Goal: Transaction & Acquisition: Purchase product/service

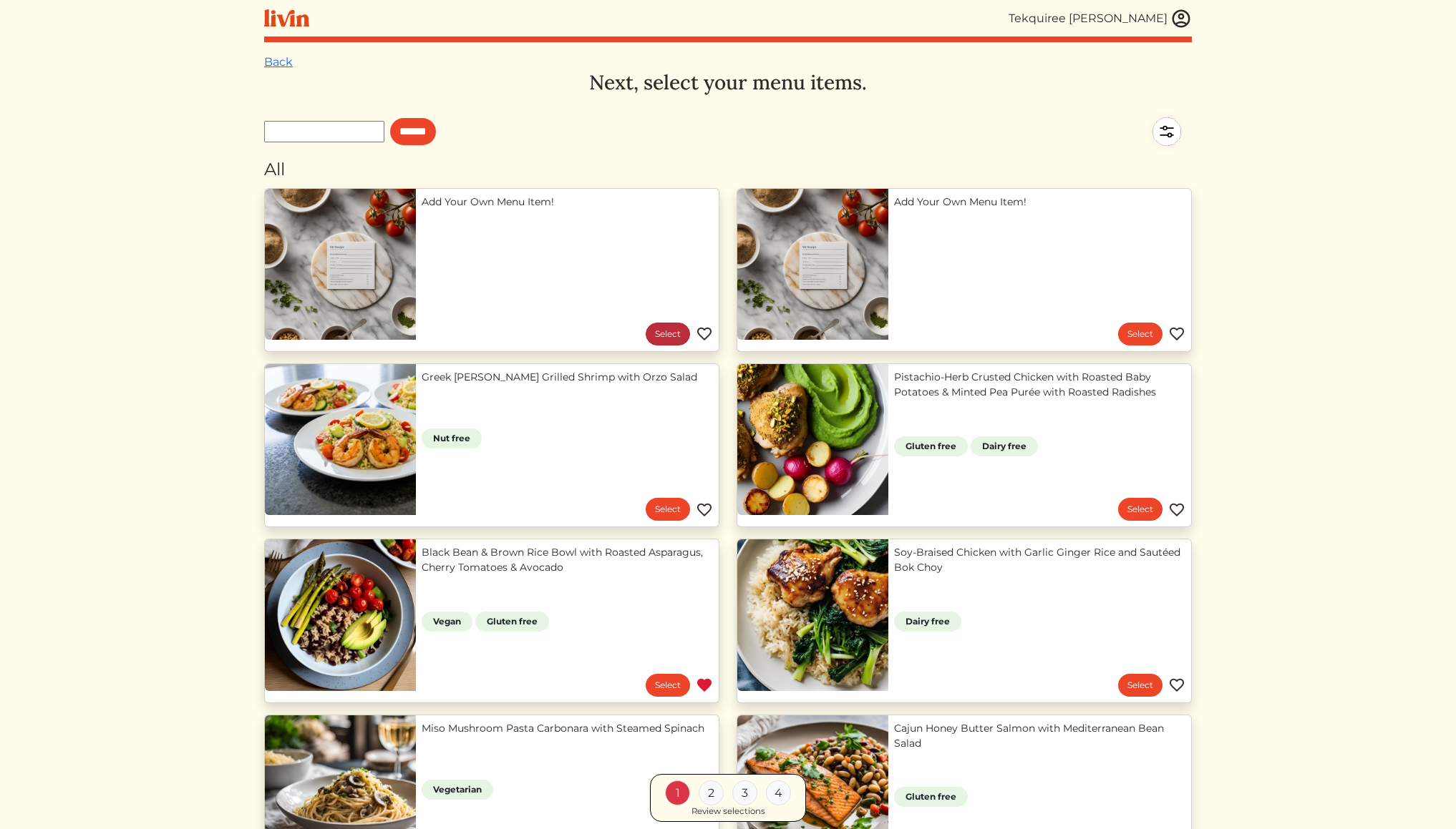
click at [671, 329] on link "Select" at bounding box center [668, 333] width 45 height 23
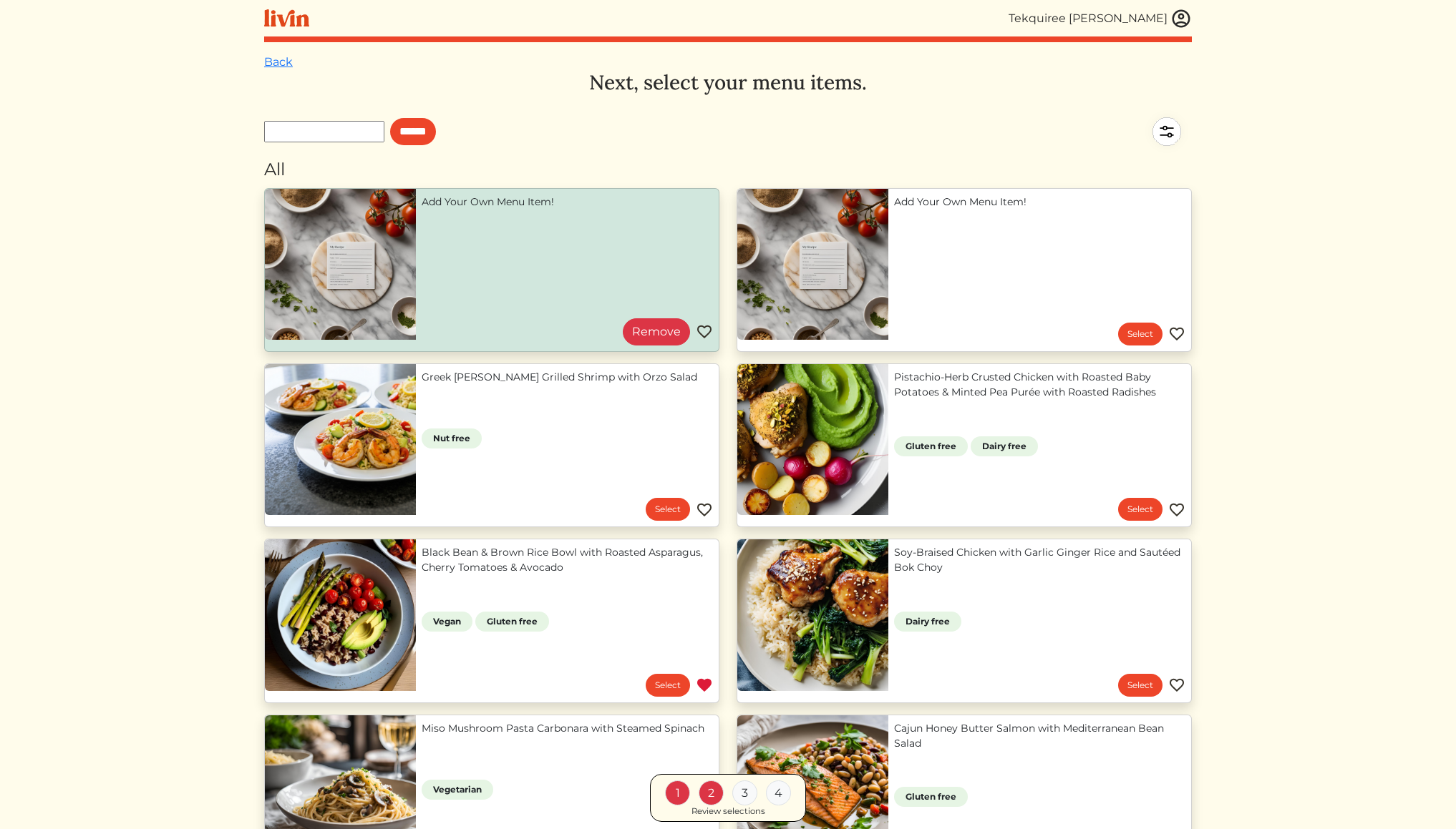
click at [742, 792] on div "3" at bounding box center [745, 794] width 25 height 25
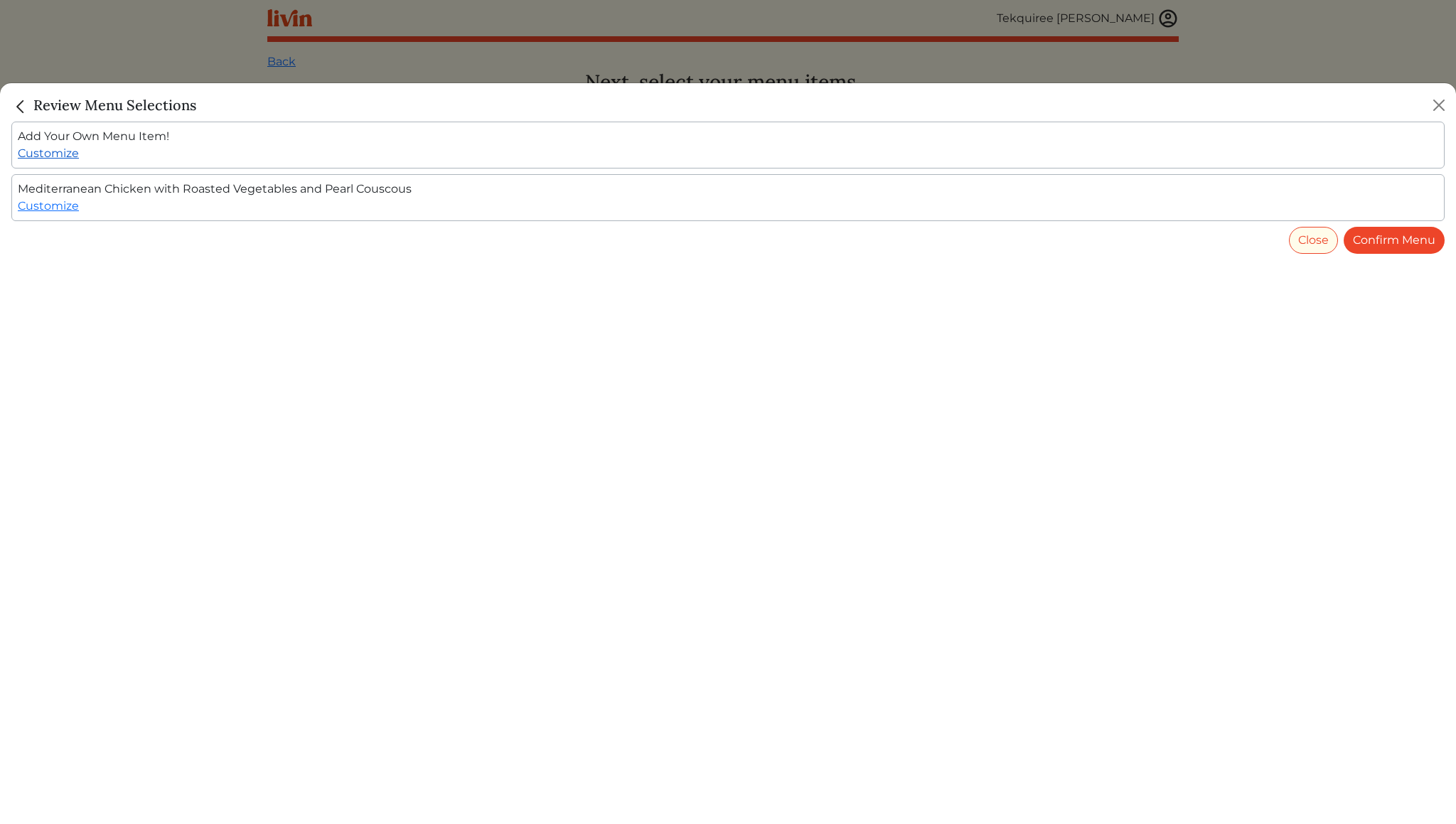
click at [44, 156] on link "Customize" at bounding box center [48, 153] width 61 height 13
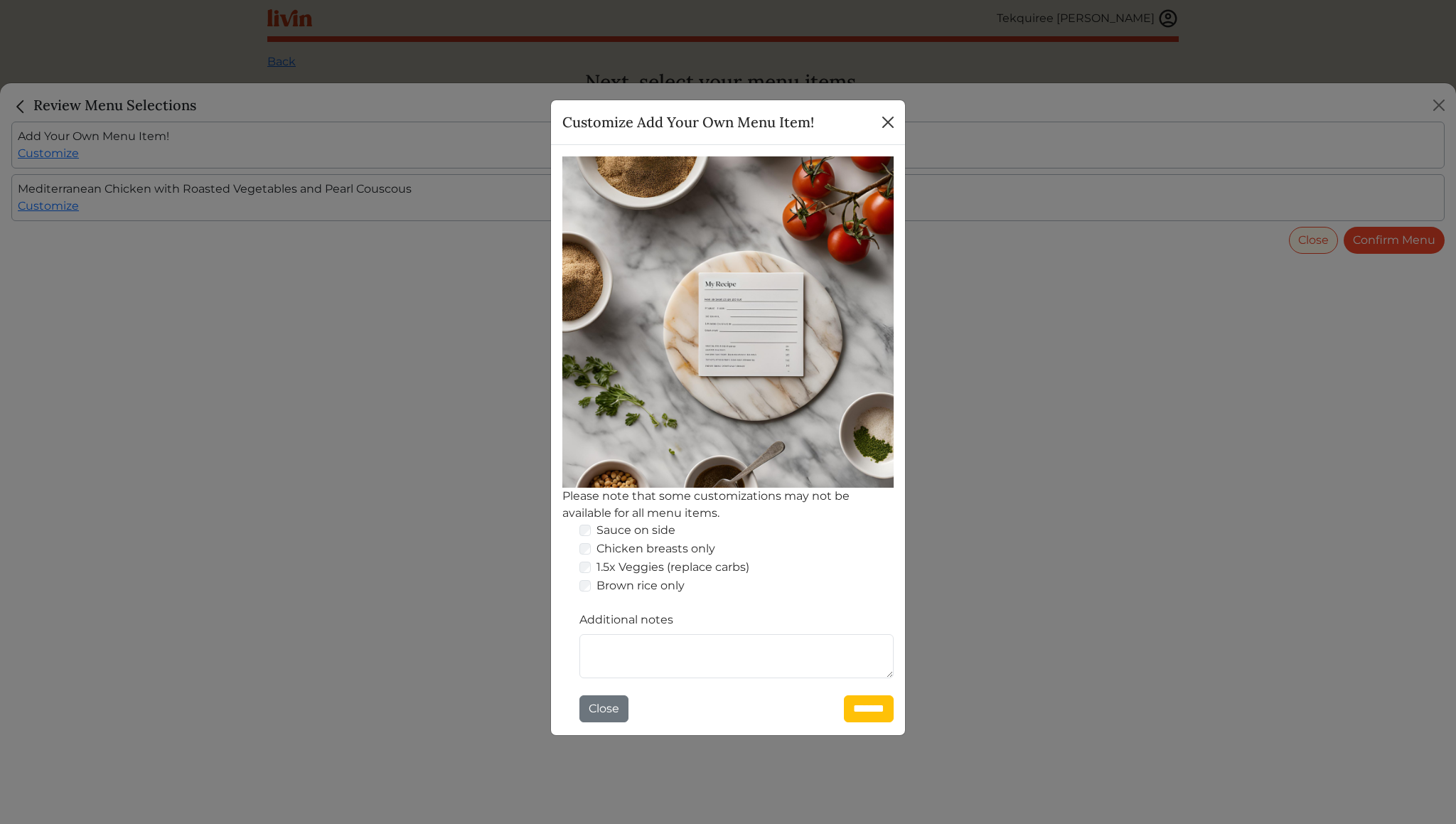
click at [886, 119] on button "Close" at bounding box center [887, 122] width 23 height 23
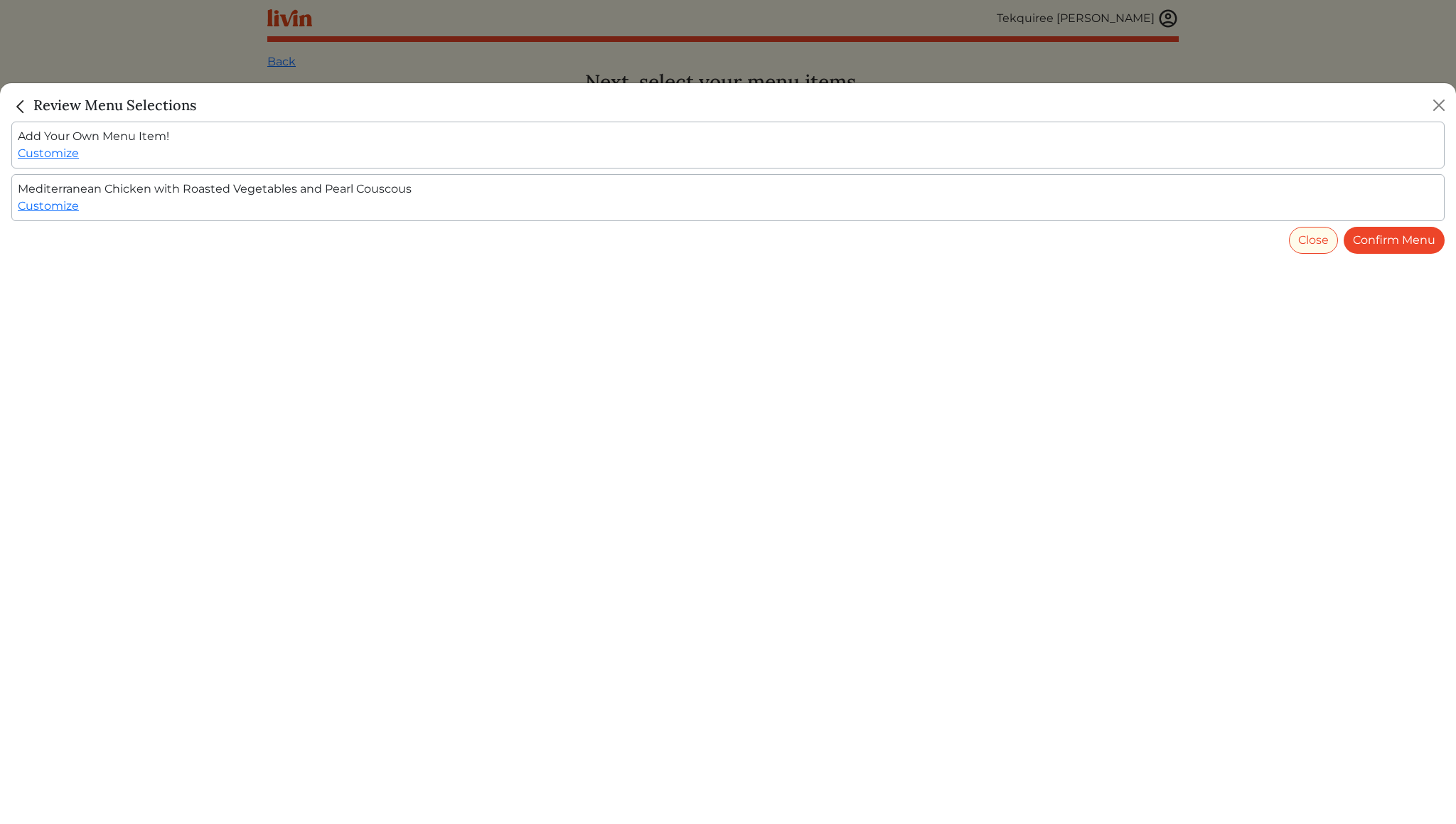
click at [18, 106] on img "Close" at bounding box center [21, 106] width 18 height 18
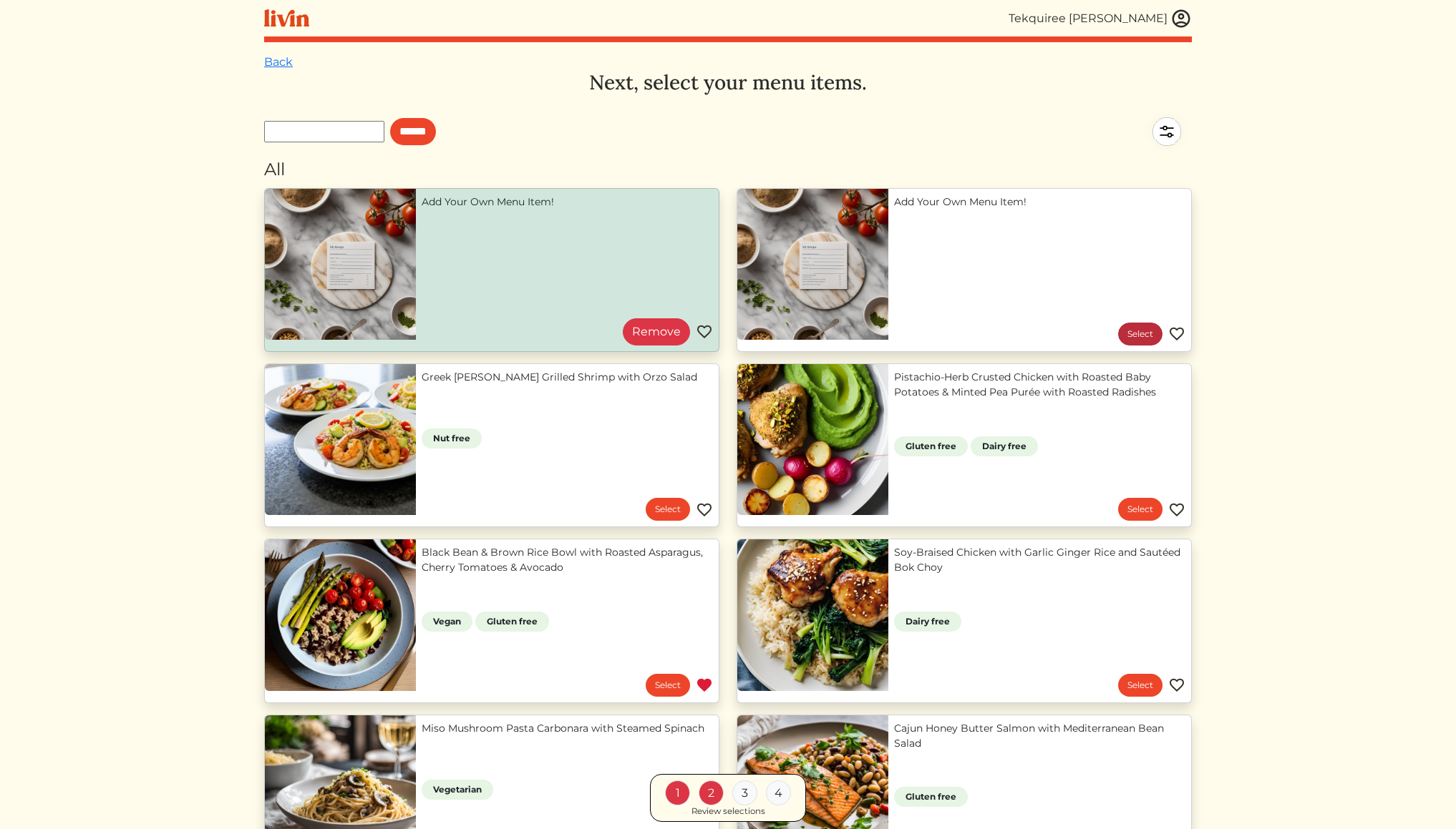
click at [1142, 332] on link "Select" at bounding box center [1140, 333] width 45 height 23
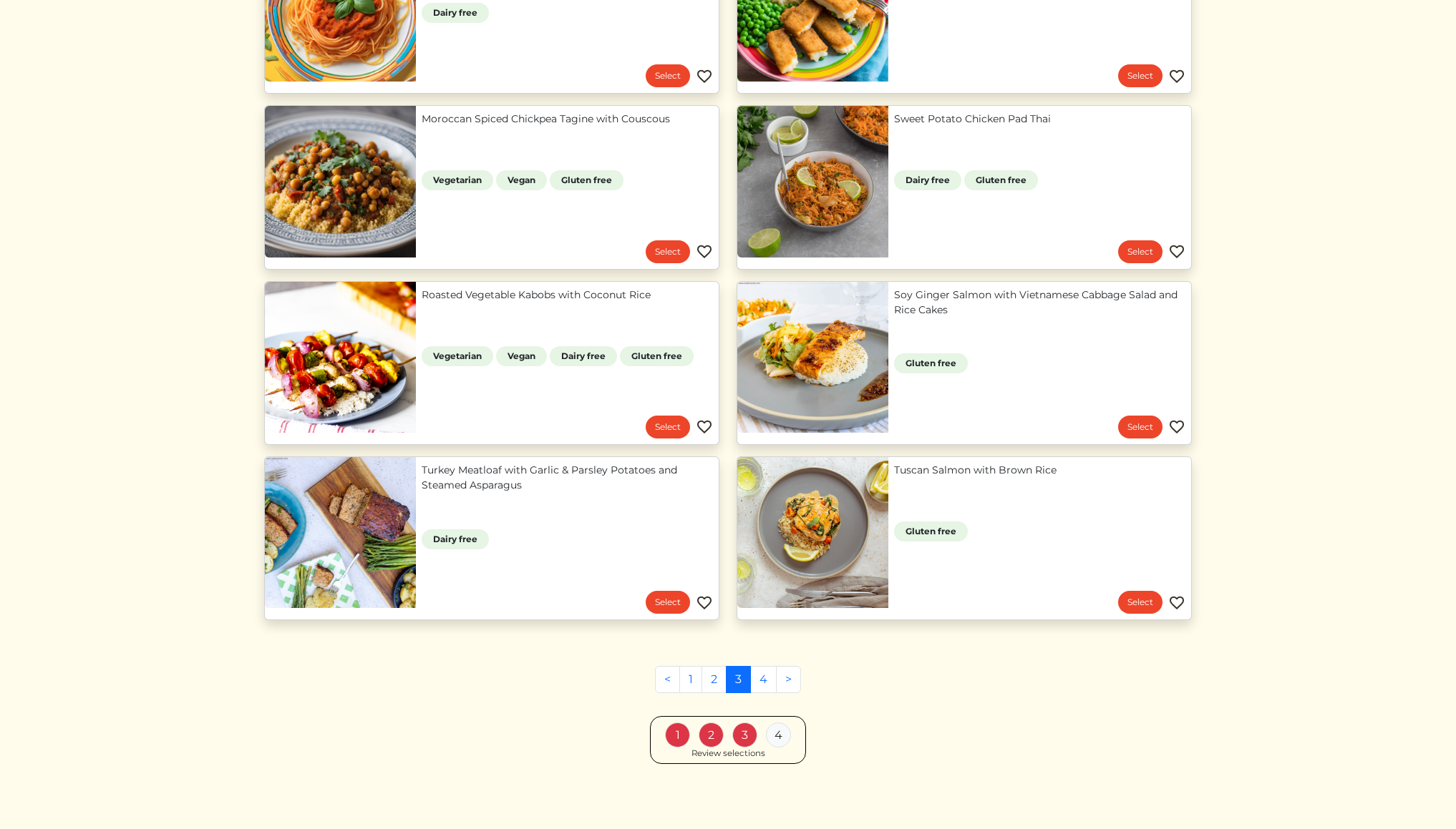
scroll to position [959, 0]
click at [766, 678] on link "4" at bounding box center [763, 680] width 26 height 27
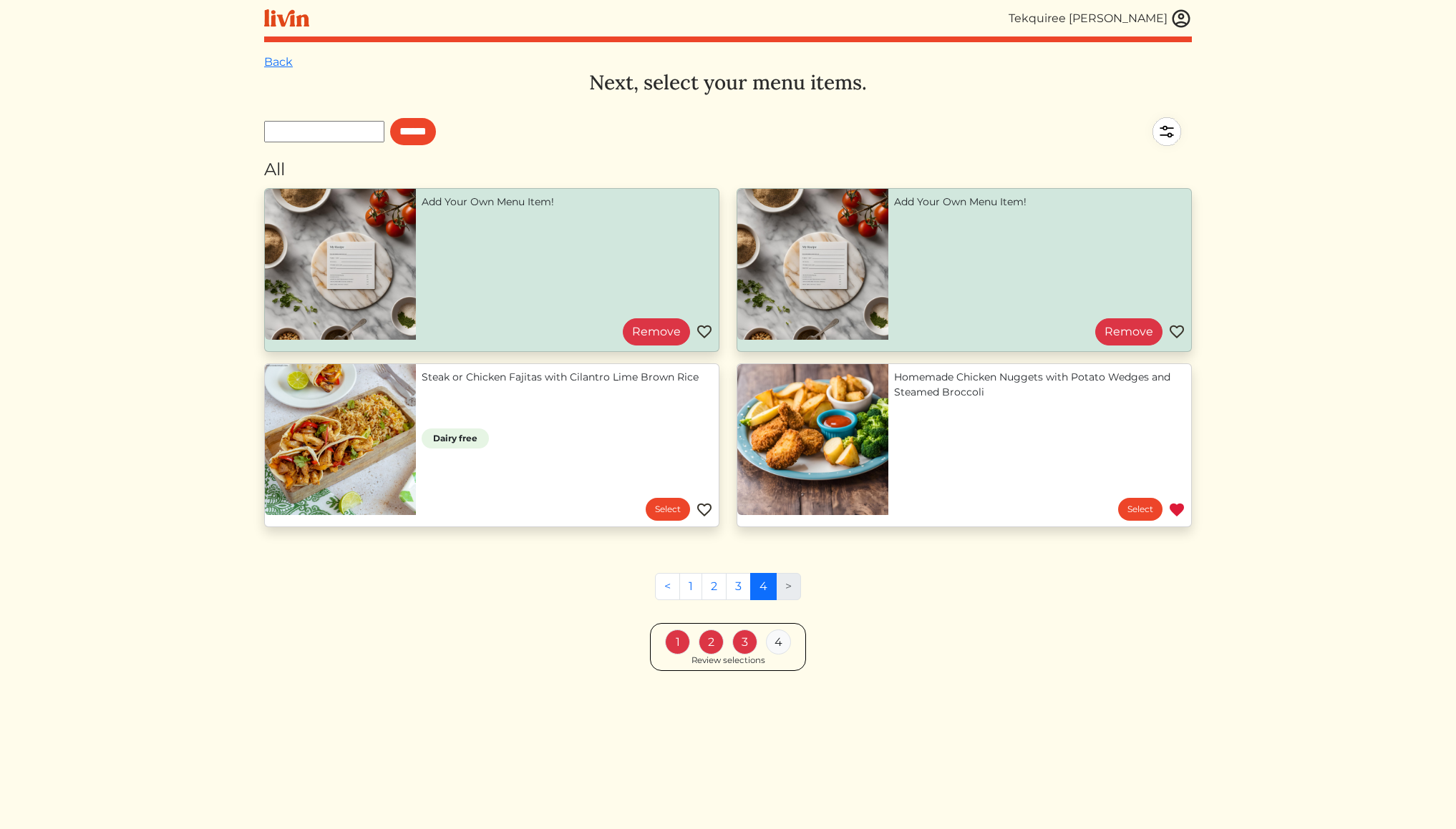
click at [787, 644] on div "4" at bounding box center [779, 642] width 25 height 25
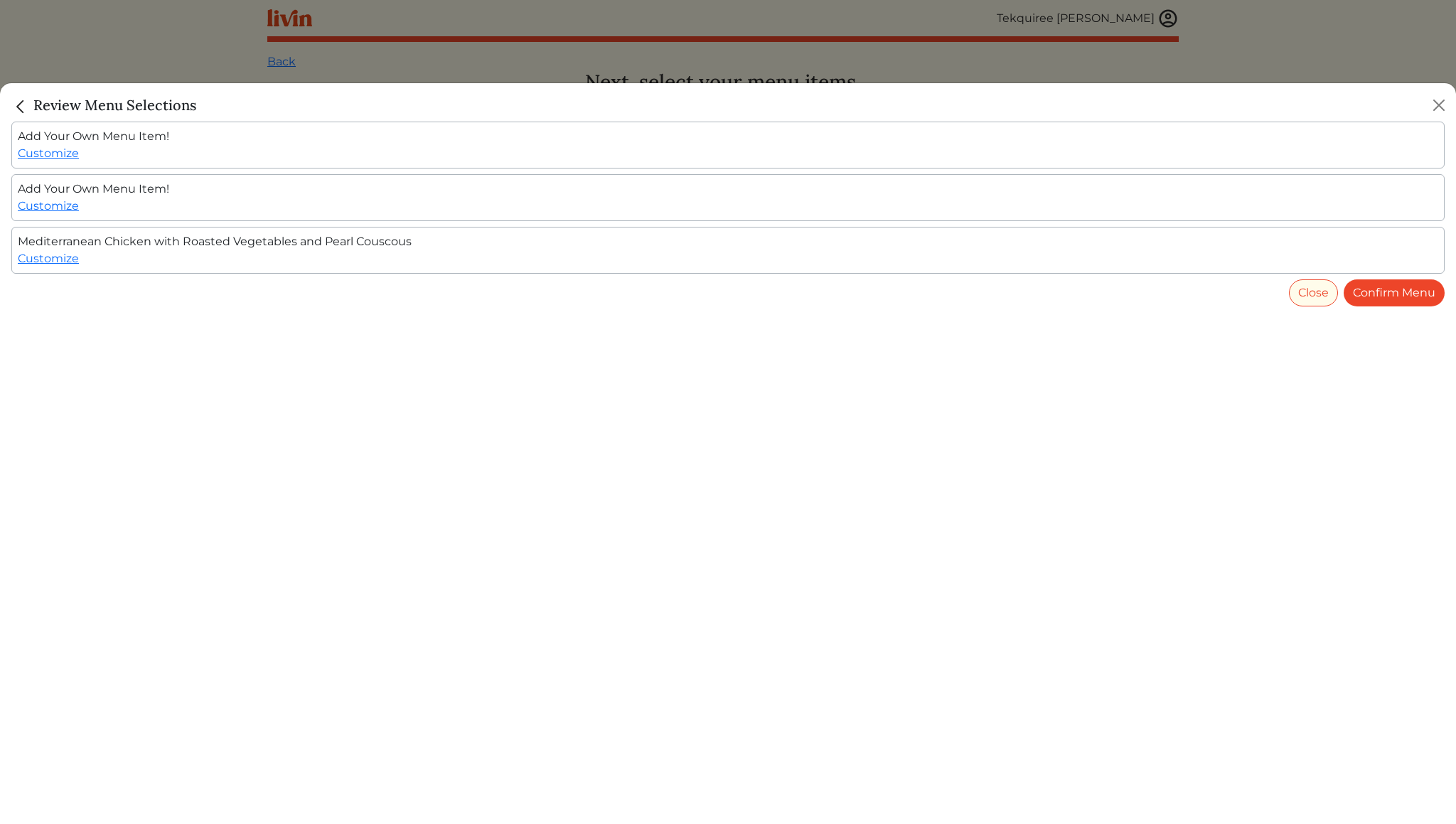
click at [21, 110] on img "Close" at bounding box center [21, 106] width 18 height 18
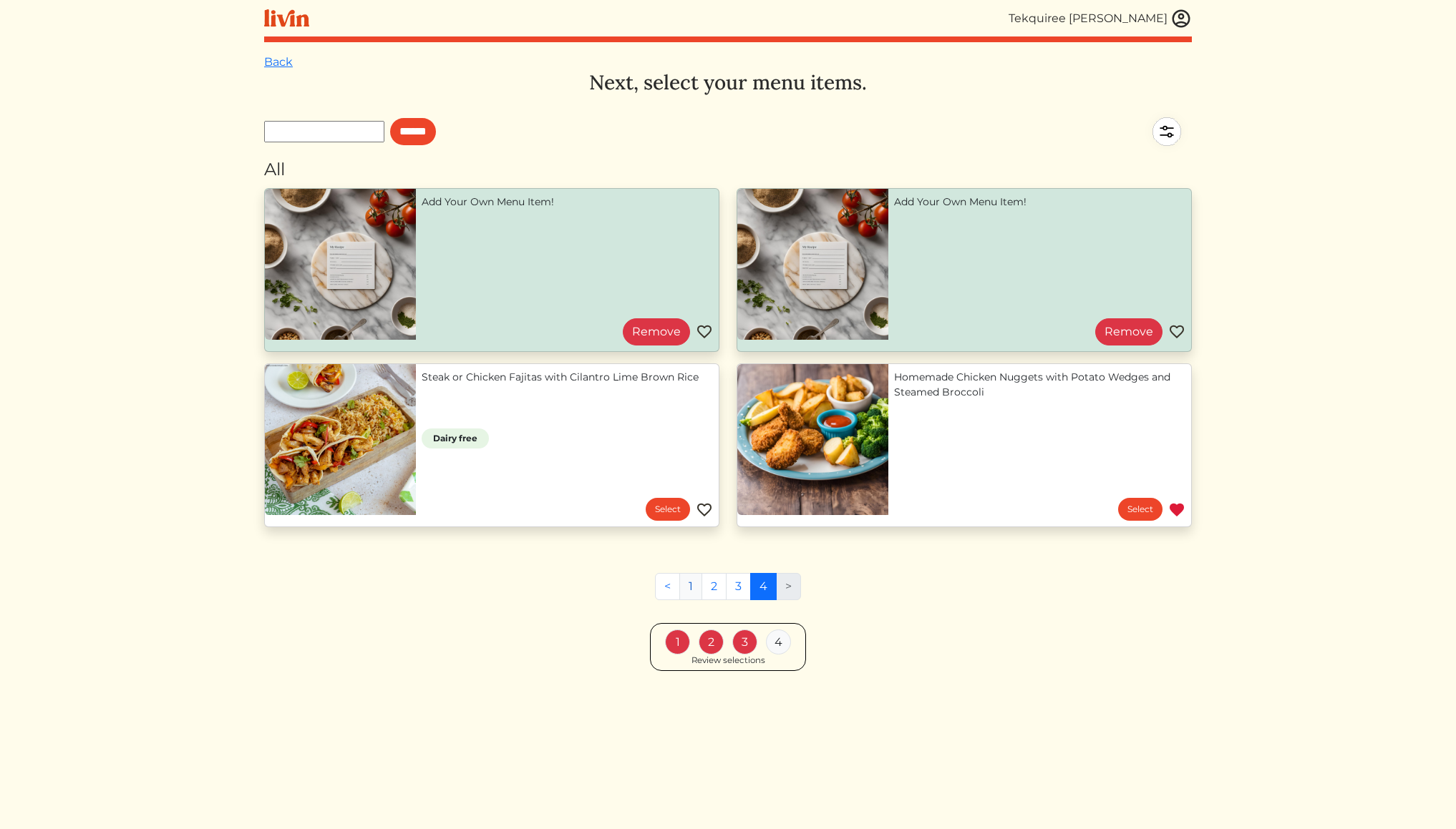
click at [691, 587] on link "1" at bounding box center [691, 587] width 23 height 27
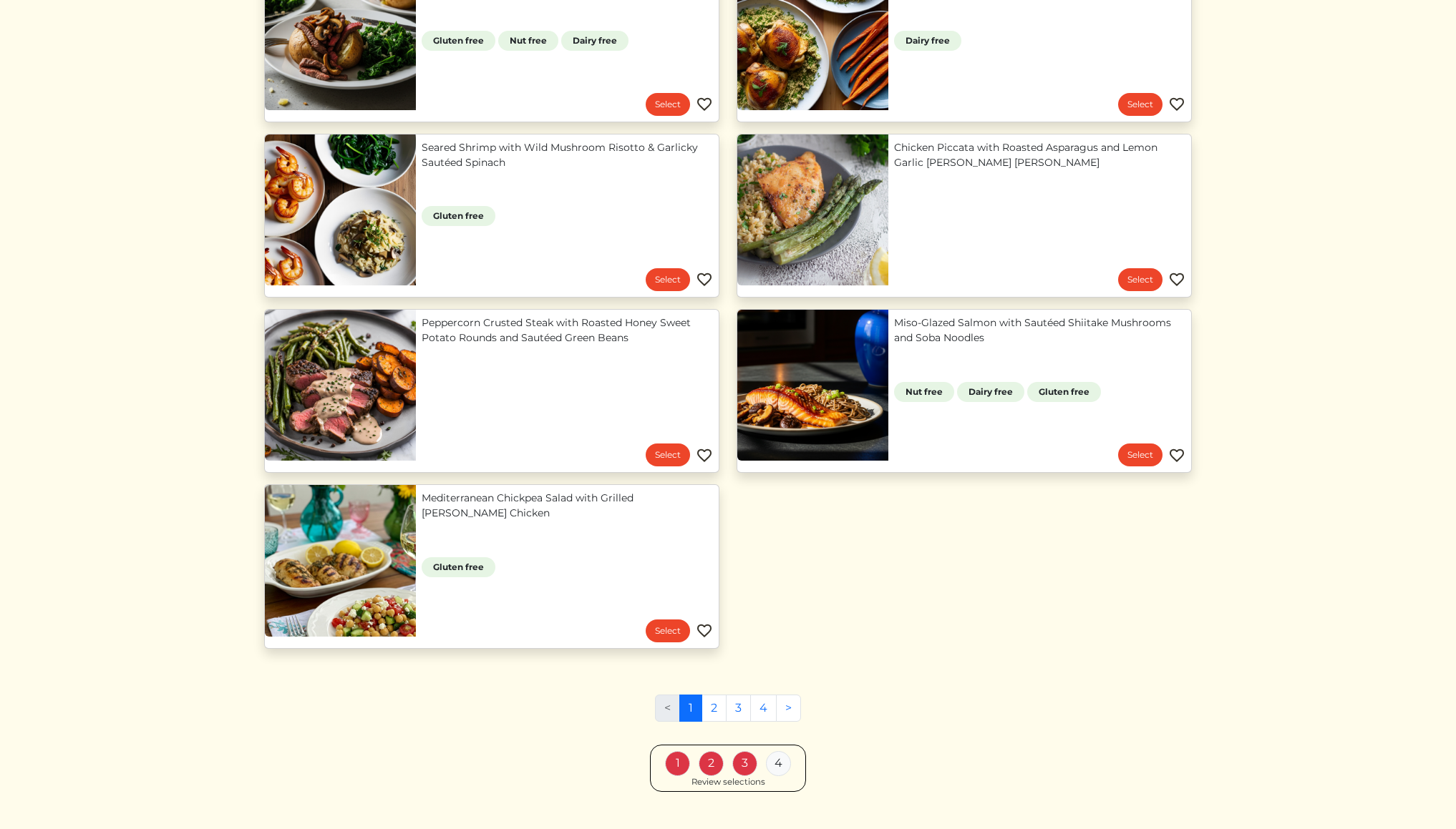
scroll to position [1127, 0]
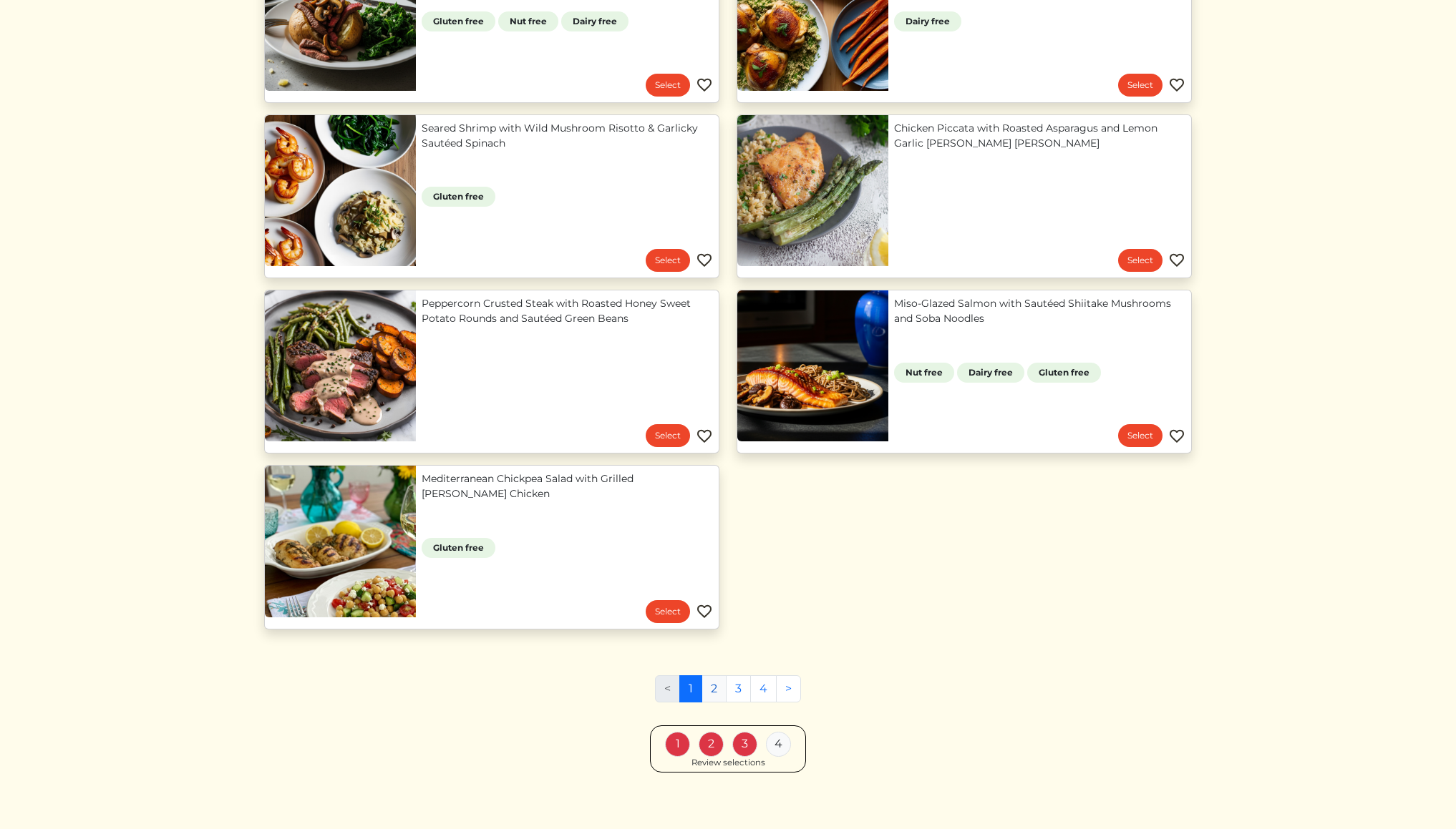
click at [712, 687] on link "2" at bounding box center [714, 689] width 25 height 27
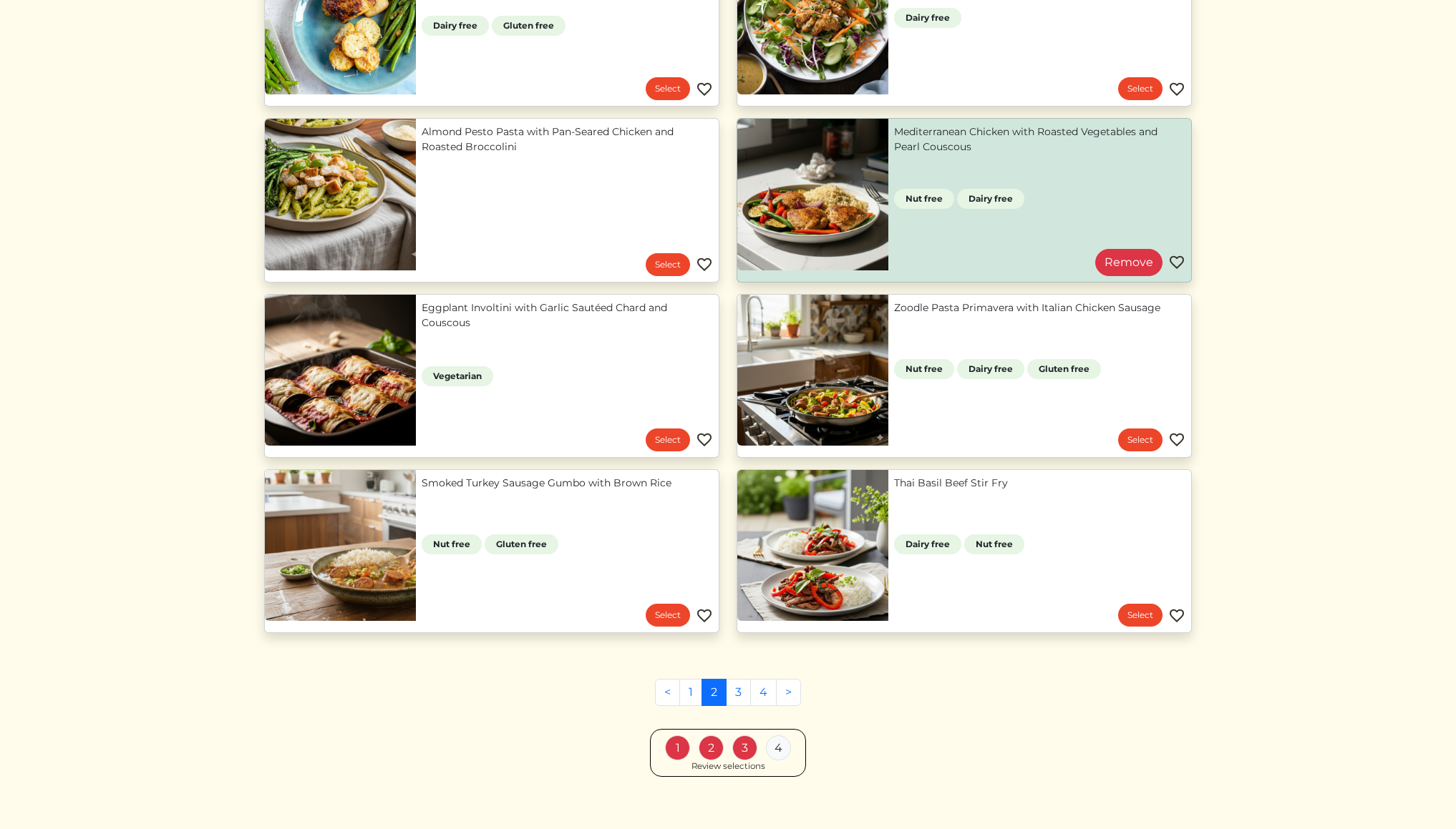
scroll to position [425, 0]
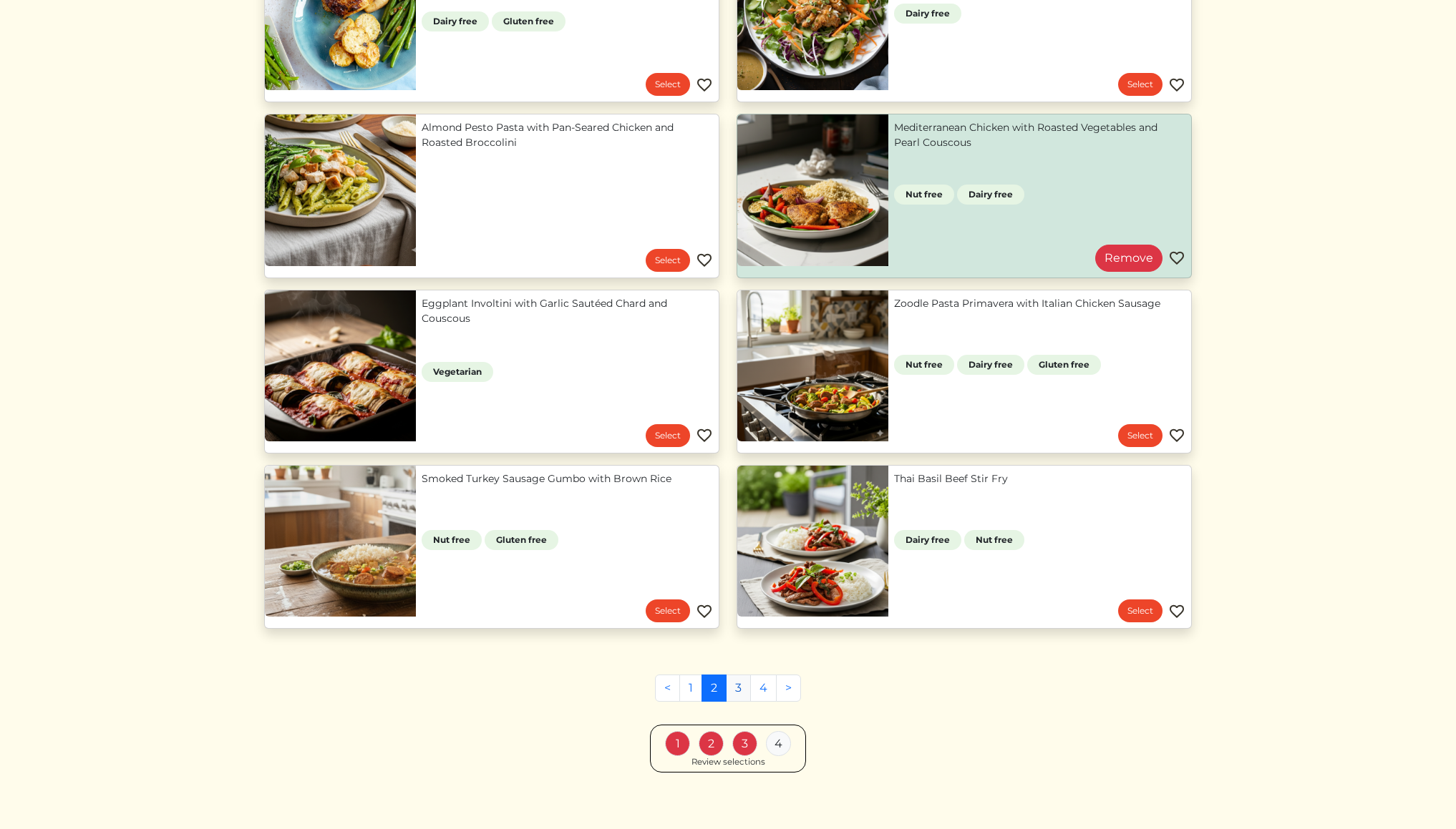
click at [737, 688] on link "3" at bounding box center [739, 688] width 25 height 27
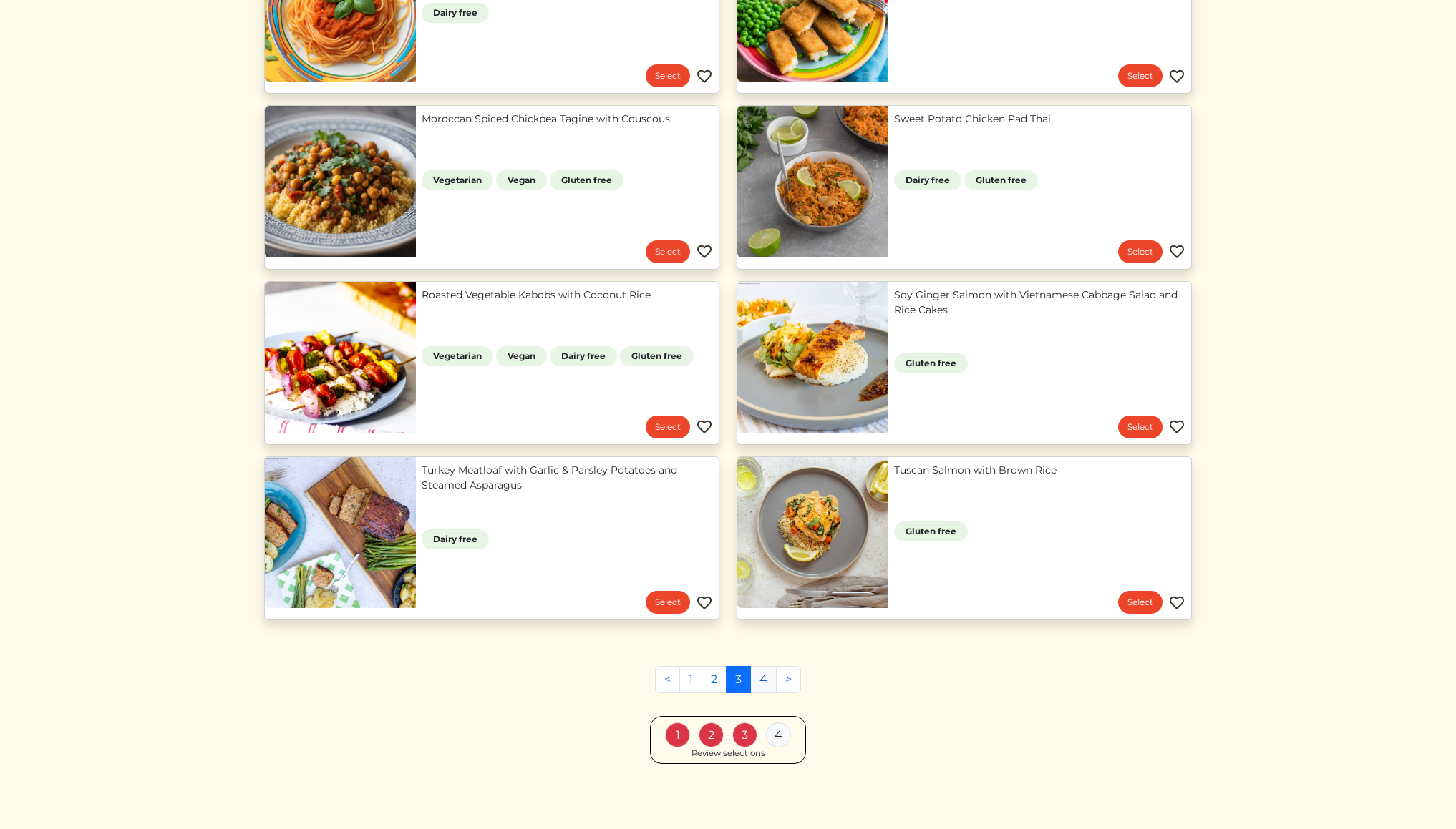
scroll to position [959, 0]
click at [763, 682] on link "4" at bounding box center [763, 680] width 26 height 27
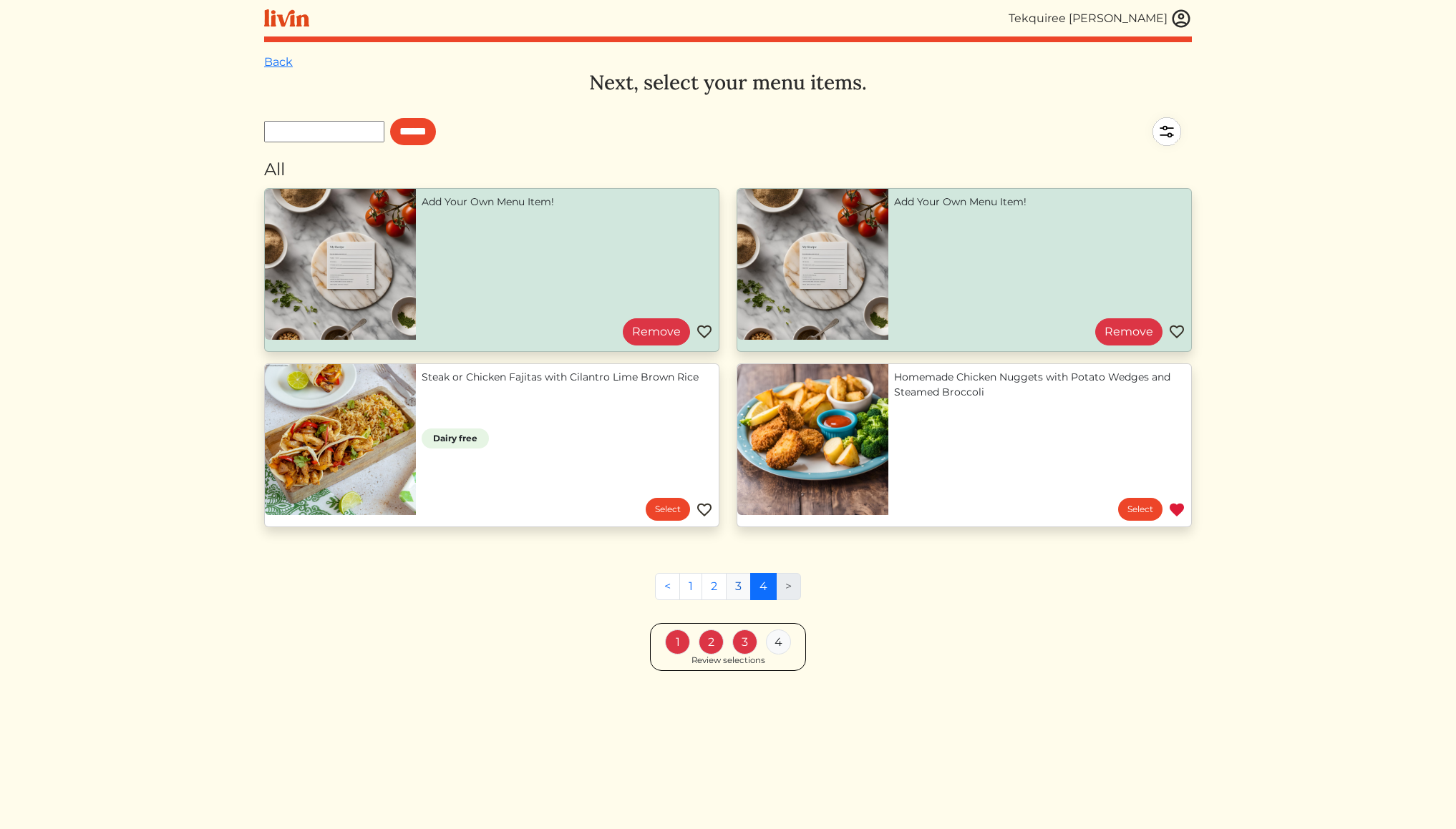
click at [738, 592] on link "3" at bounding box center [739, 587] width 25 height 27
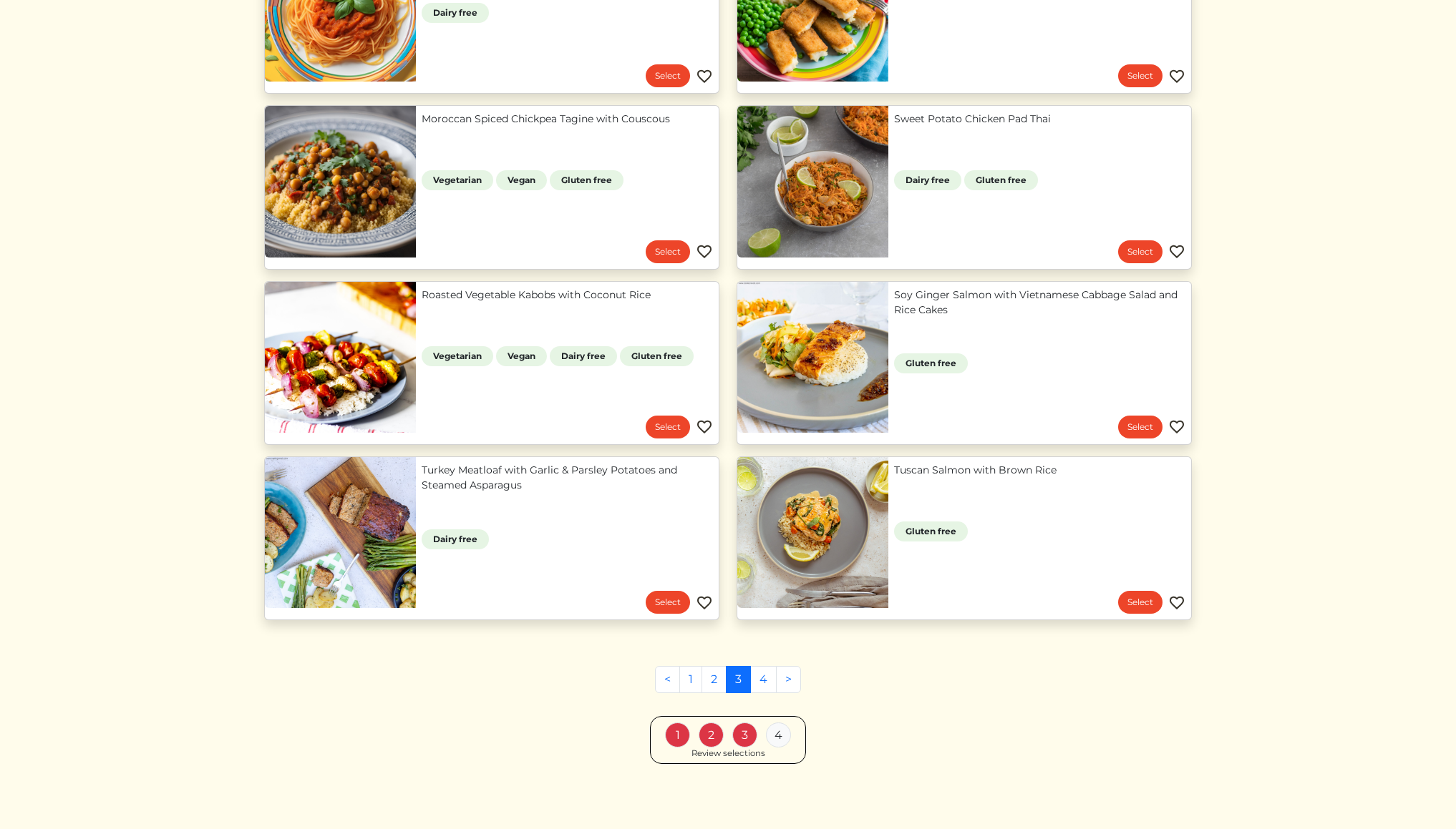
scroll to position [959, 0]
click at [762, 680] on link "4" at bounding box center [763, 680] width 26 height 27
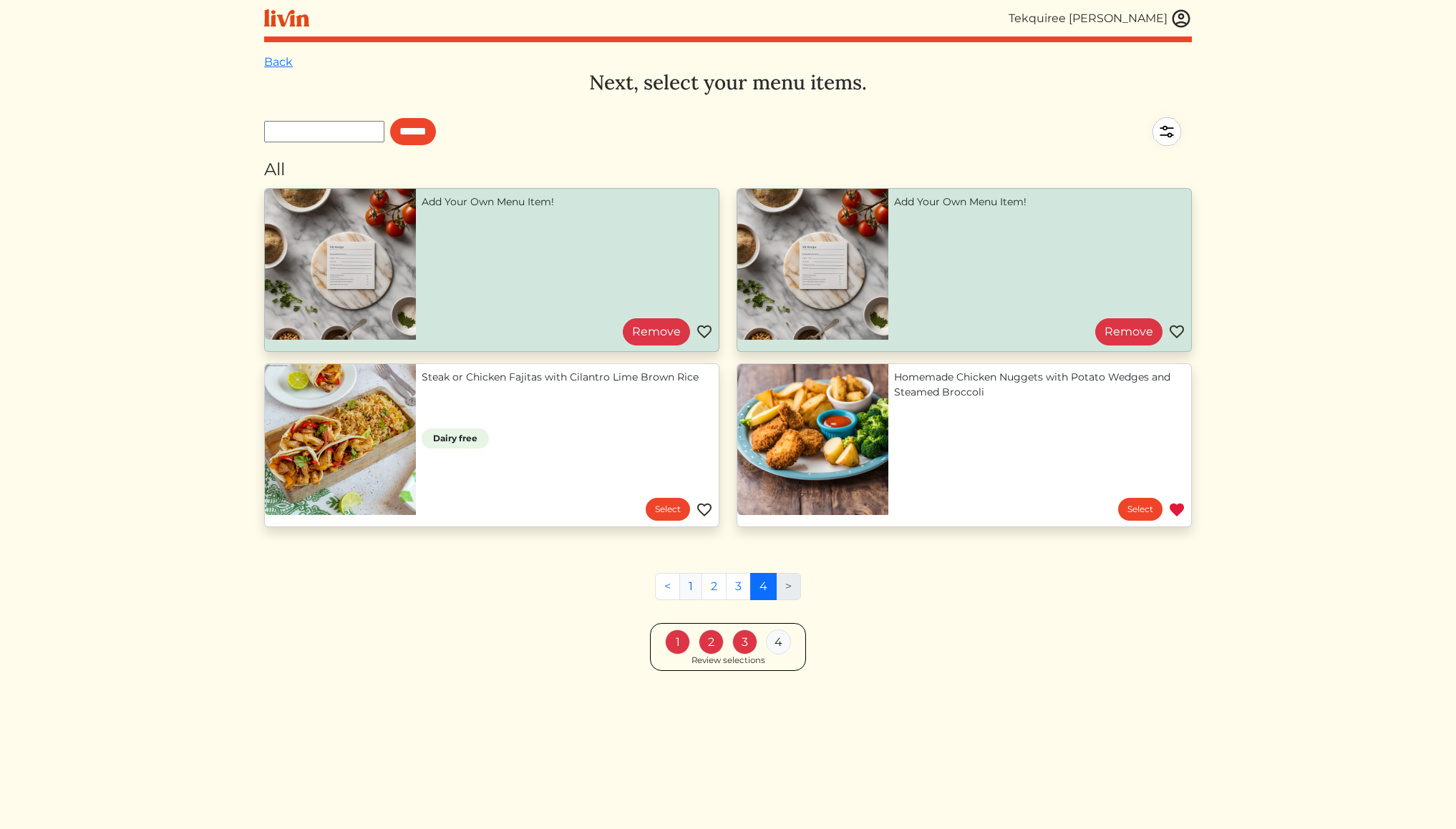
click at [690, 587] on link "1" at bounding box center [691, 587] width 23 height 27
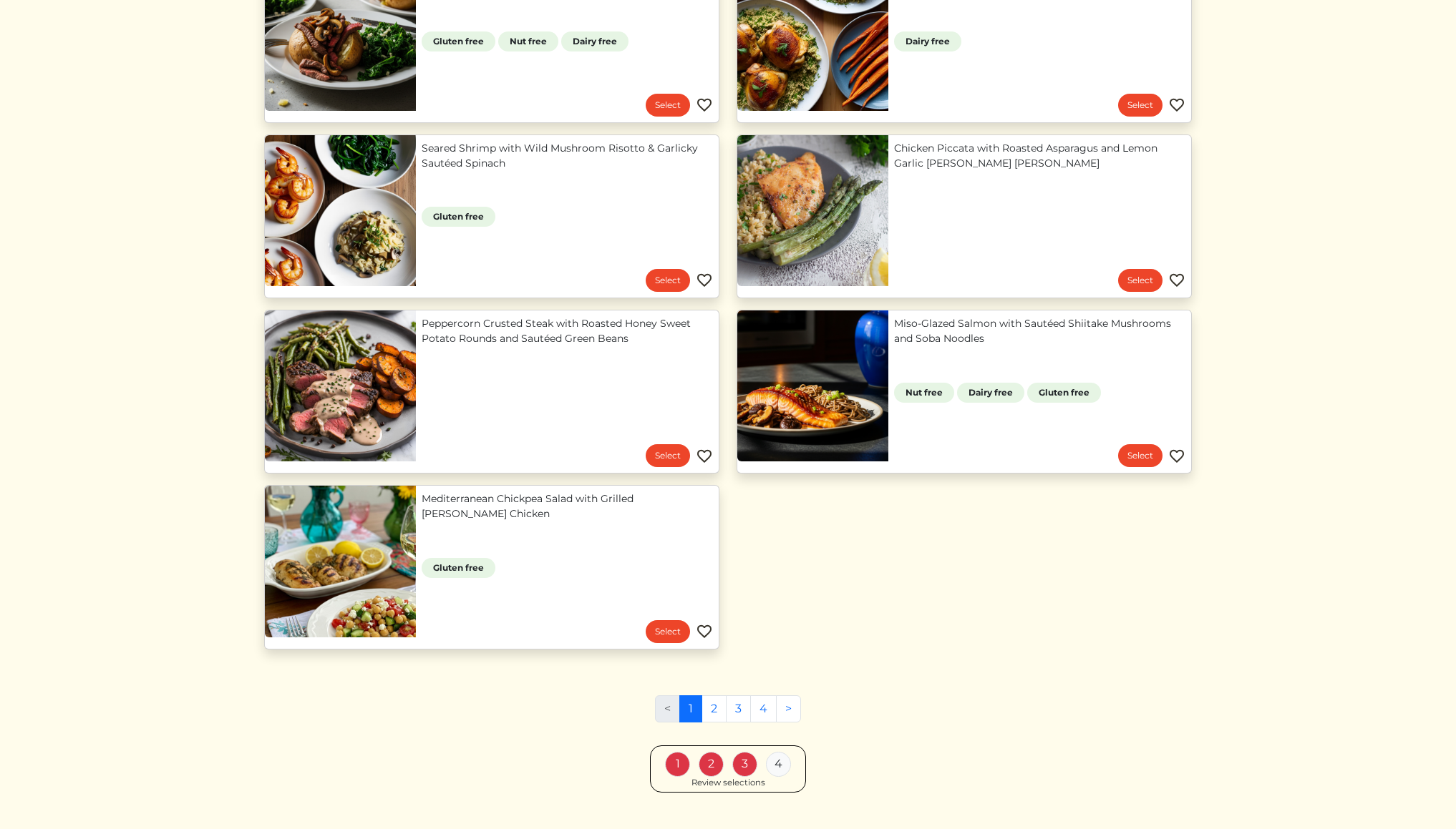
scroll to position [1109, 0]
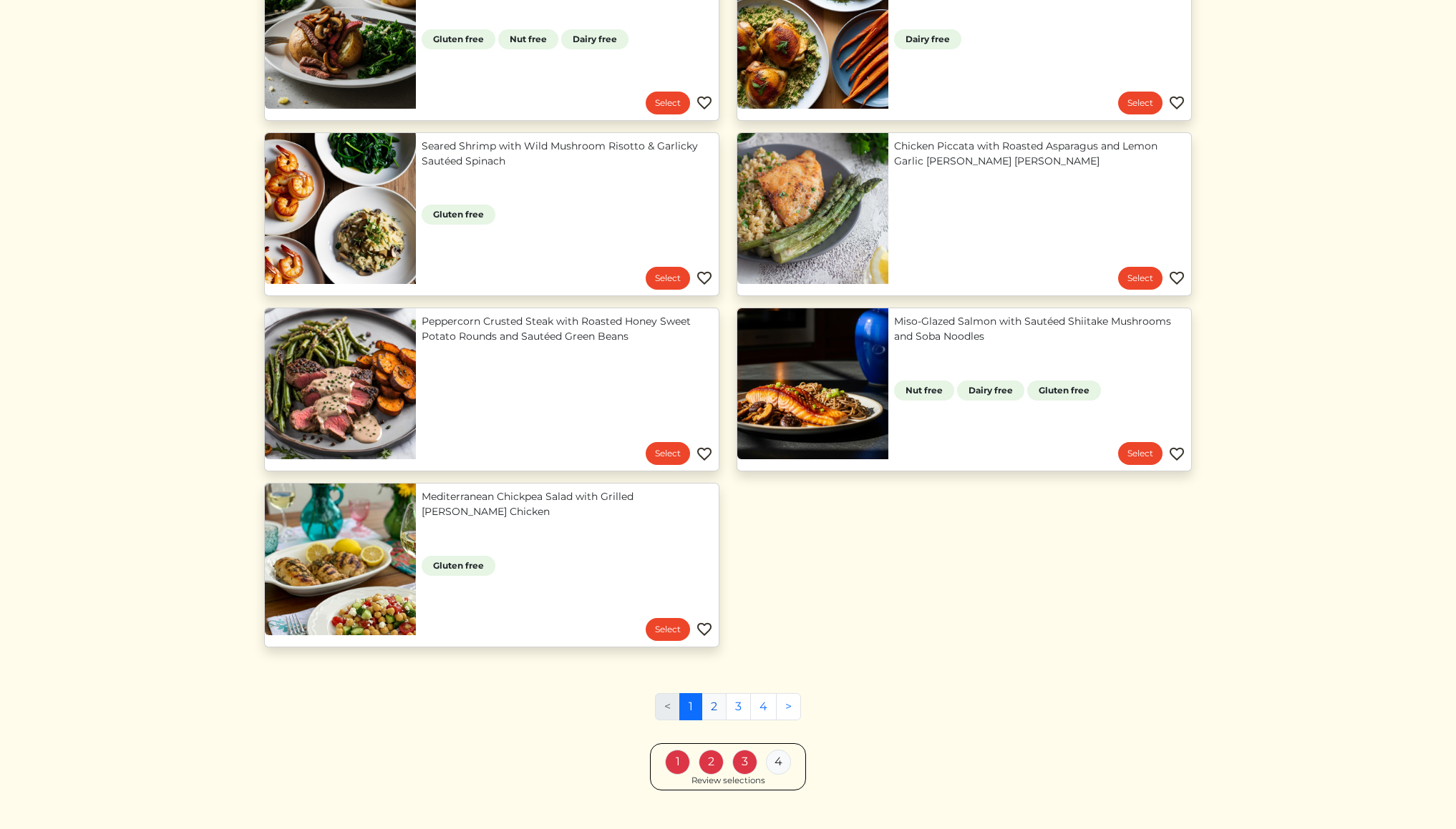
click at [713, 703] on link "2" at bounding box center [714, 707] width 25 height 27
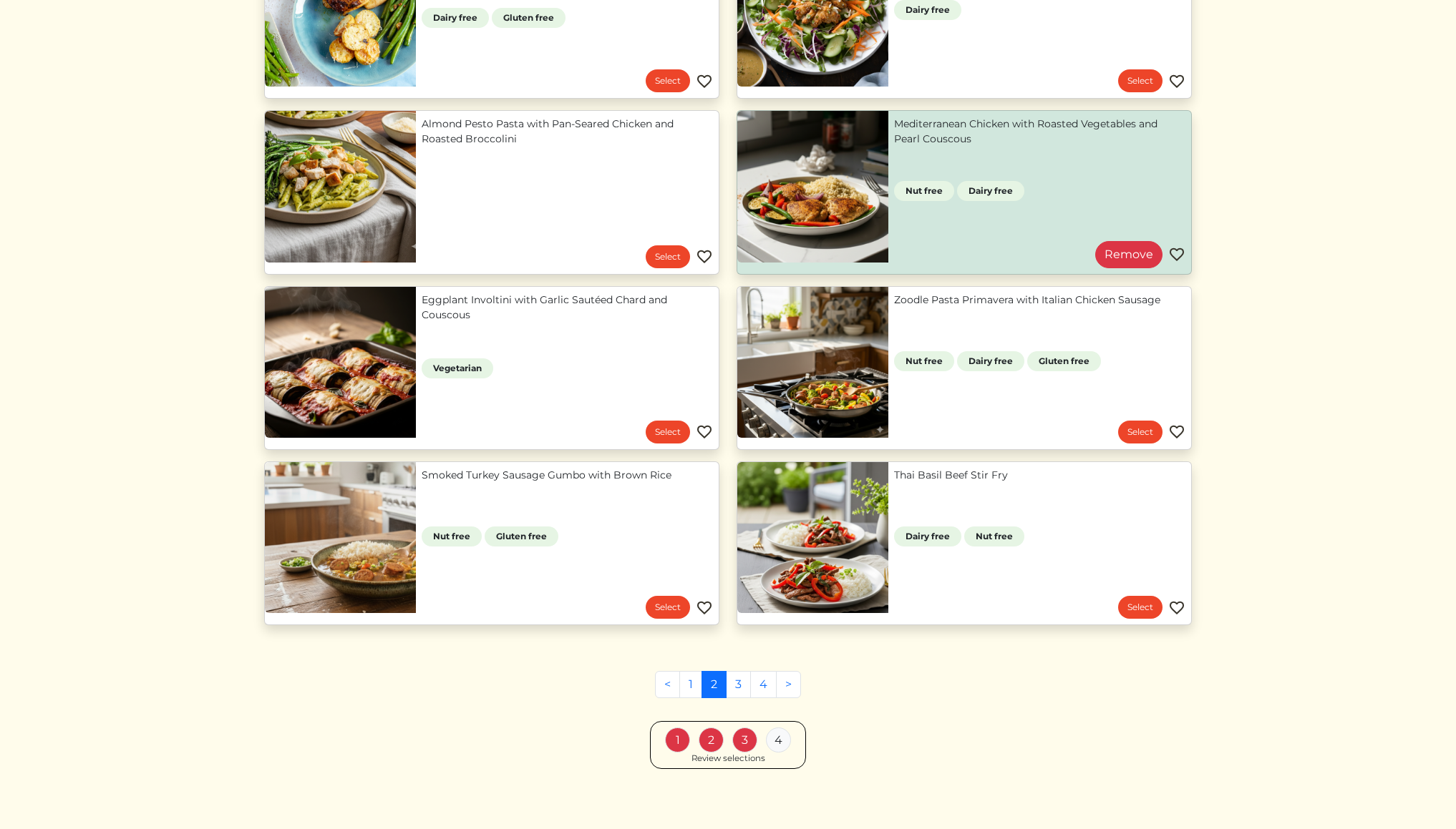
scroll to position [433, 0]
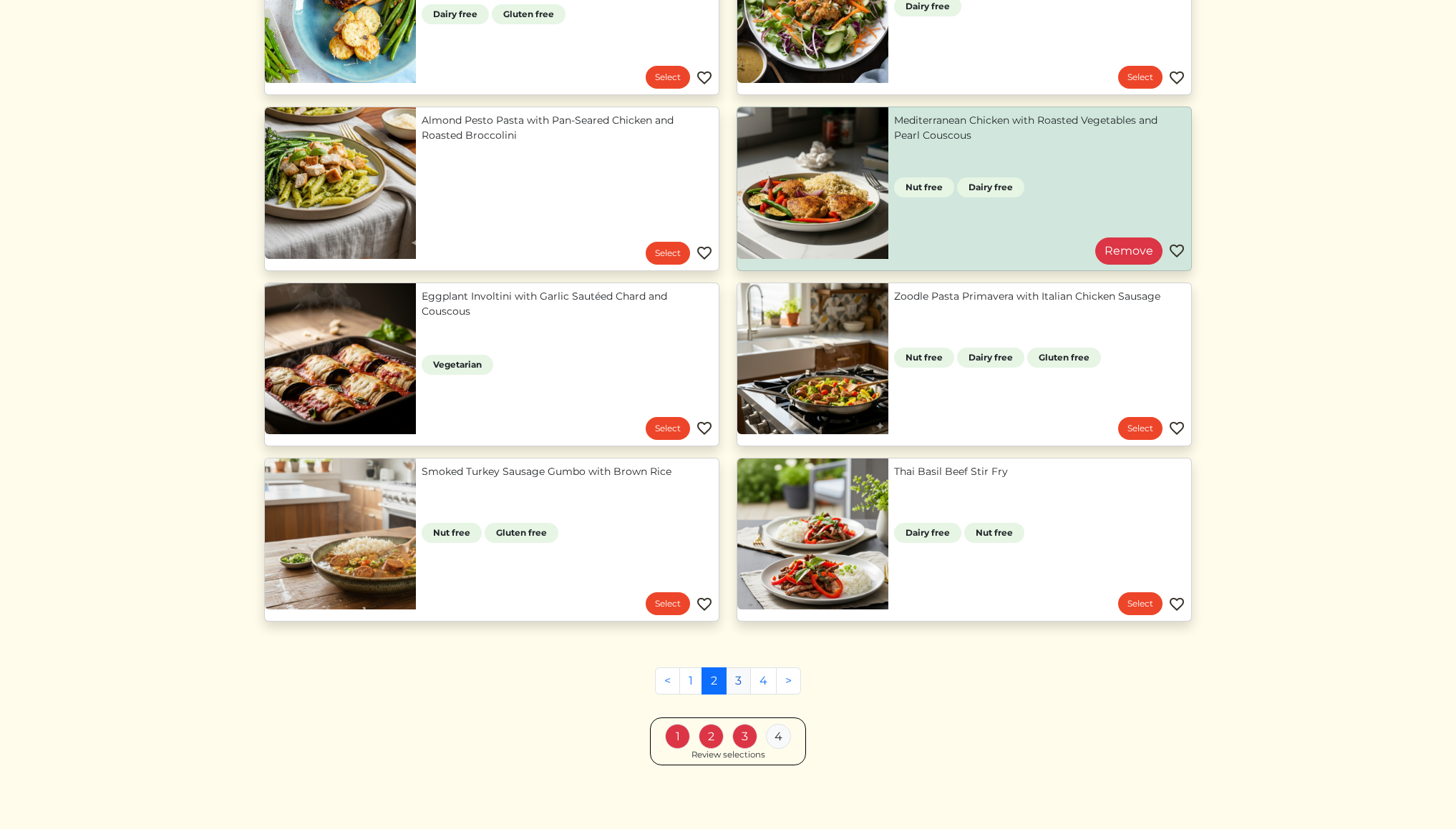
click at [739, 682] on link "3" at bounding box center [739, 681] width 25 height 27
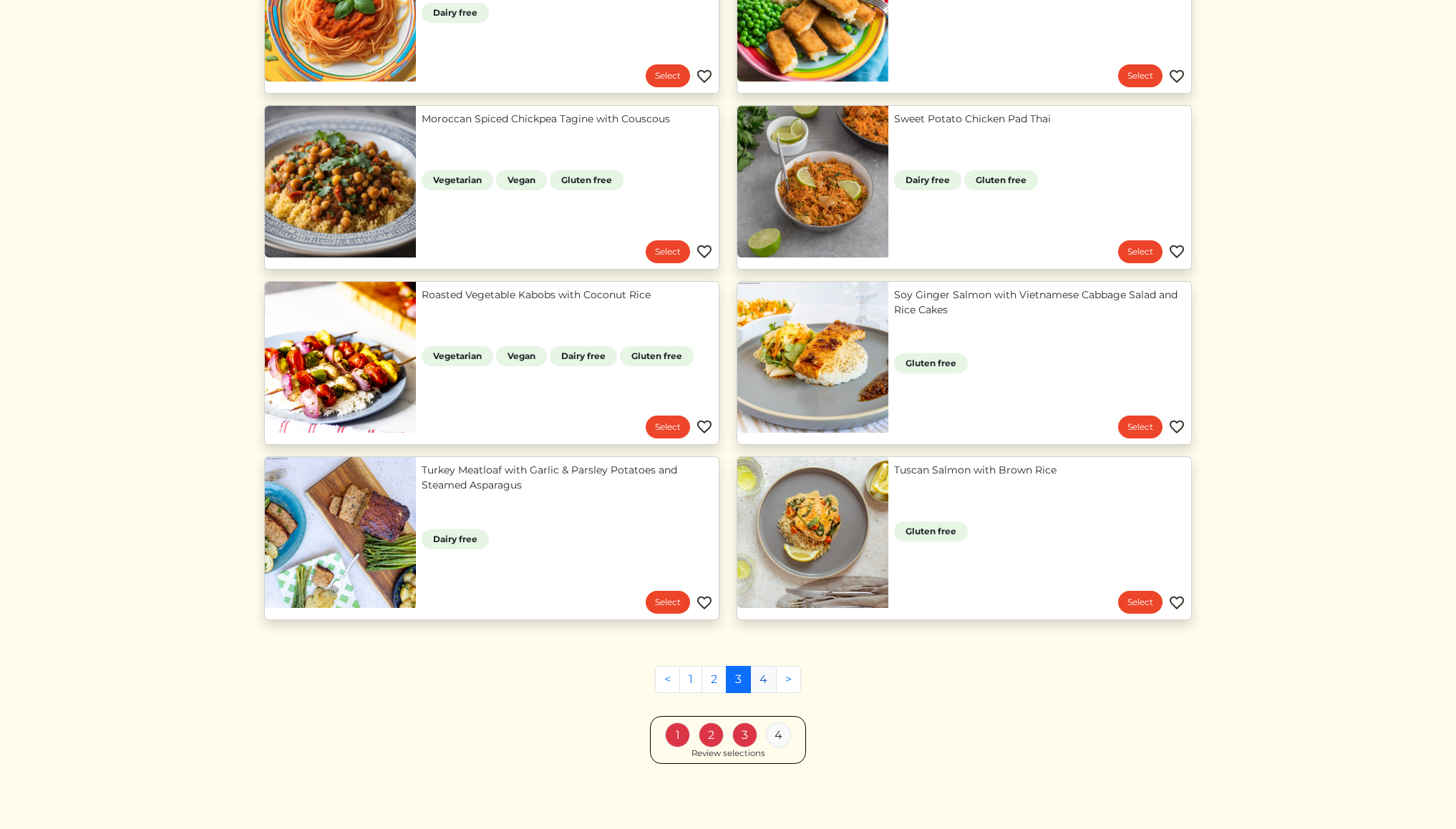
scroll to position [959, 0]
click at [760, 681] on link "4" at bounding box center [763, 680] width 26 height 27
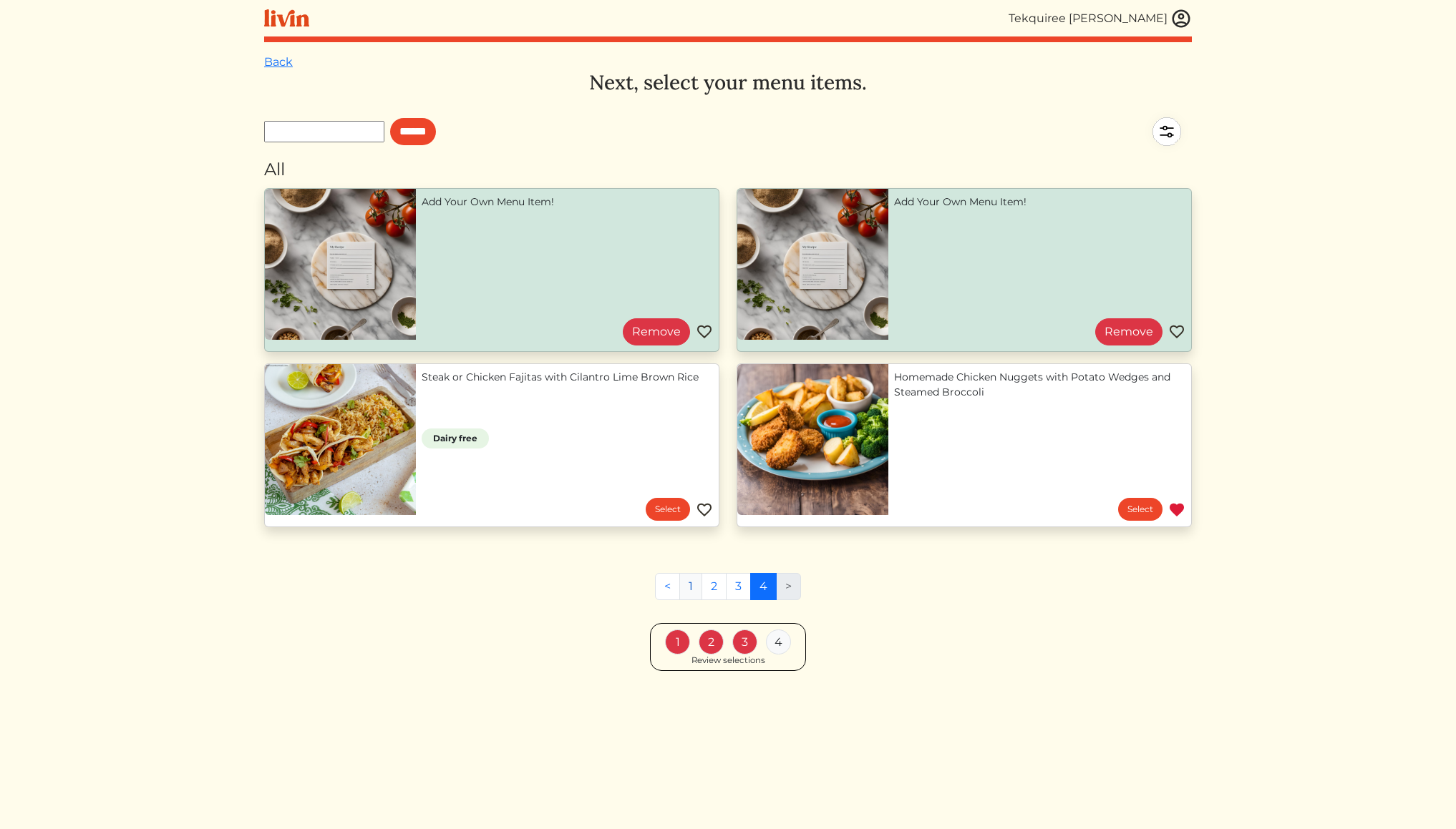
click at [690, 585] on link "1" at bounding box center [691, 587] width 23 height 27
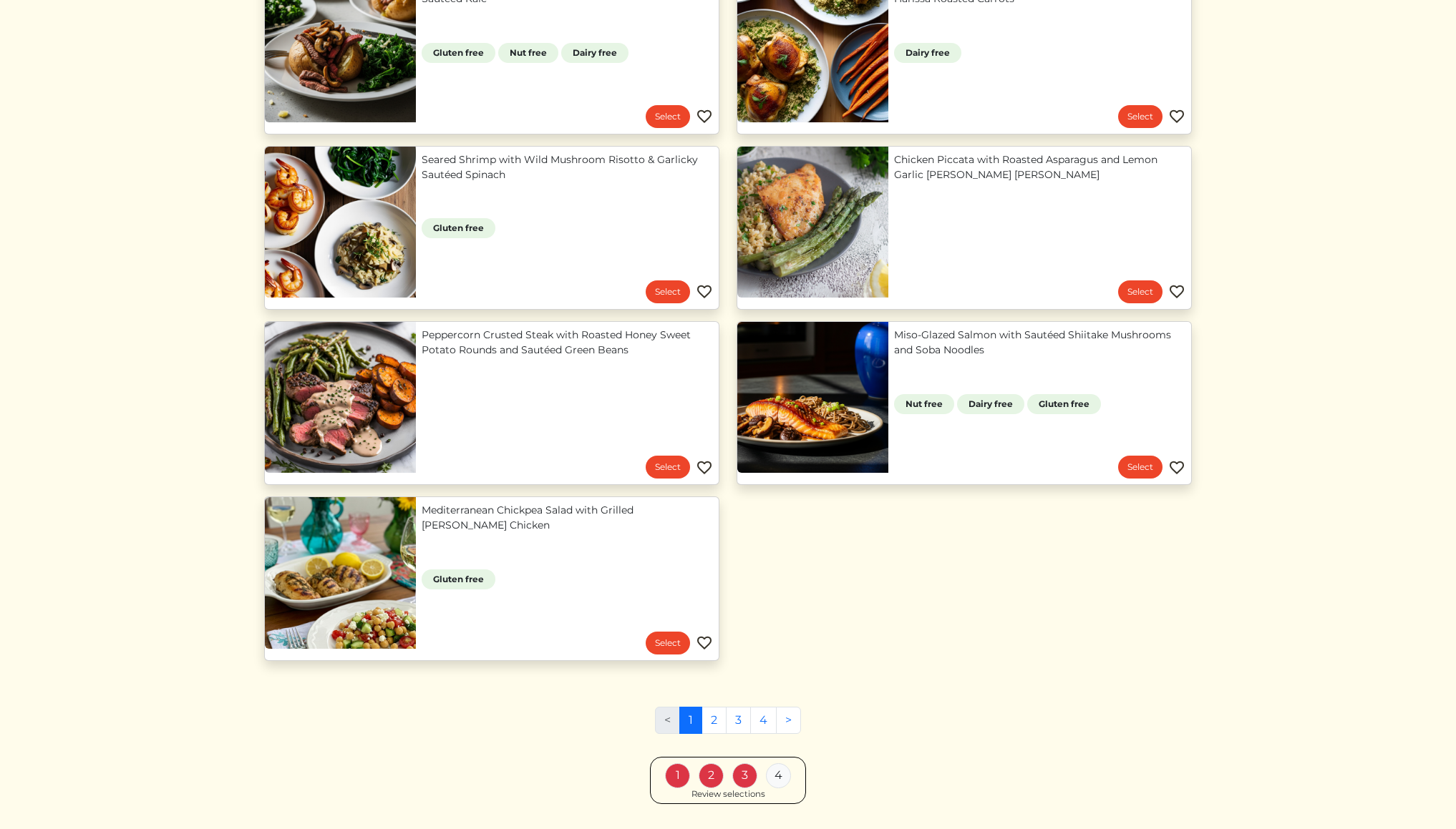
scroll to position [1100, 0]
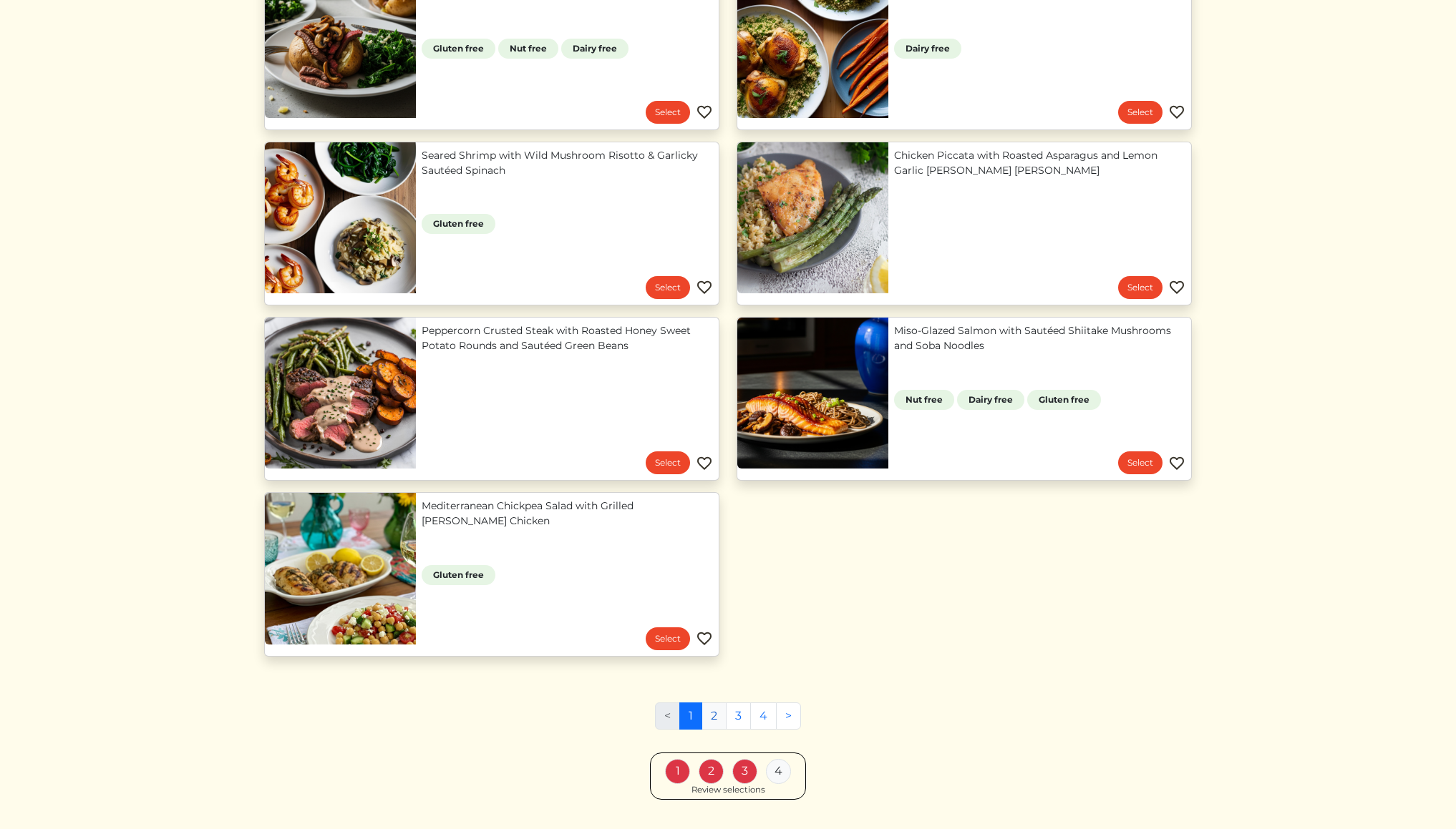
click at [715, 720] on link "2" at bounding box center [714, 716] width 25 height 27
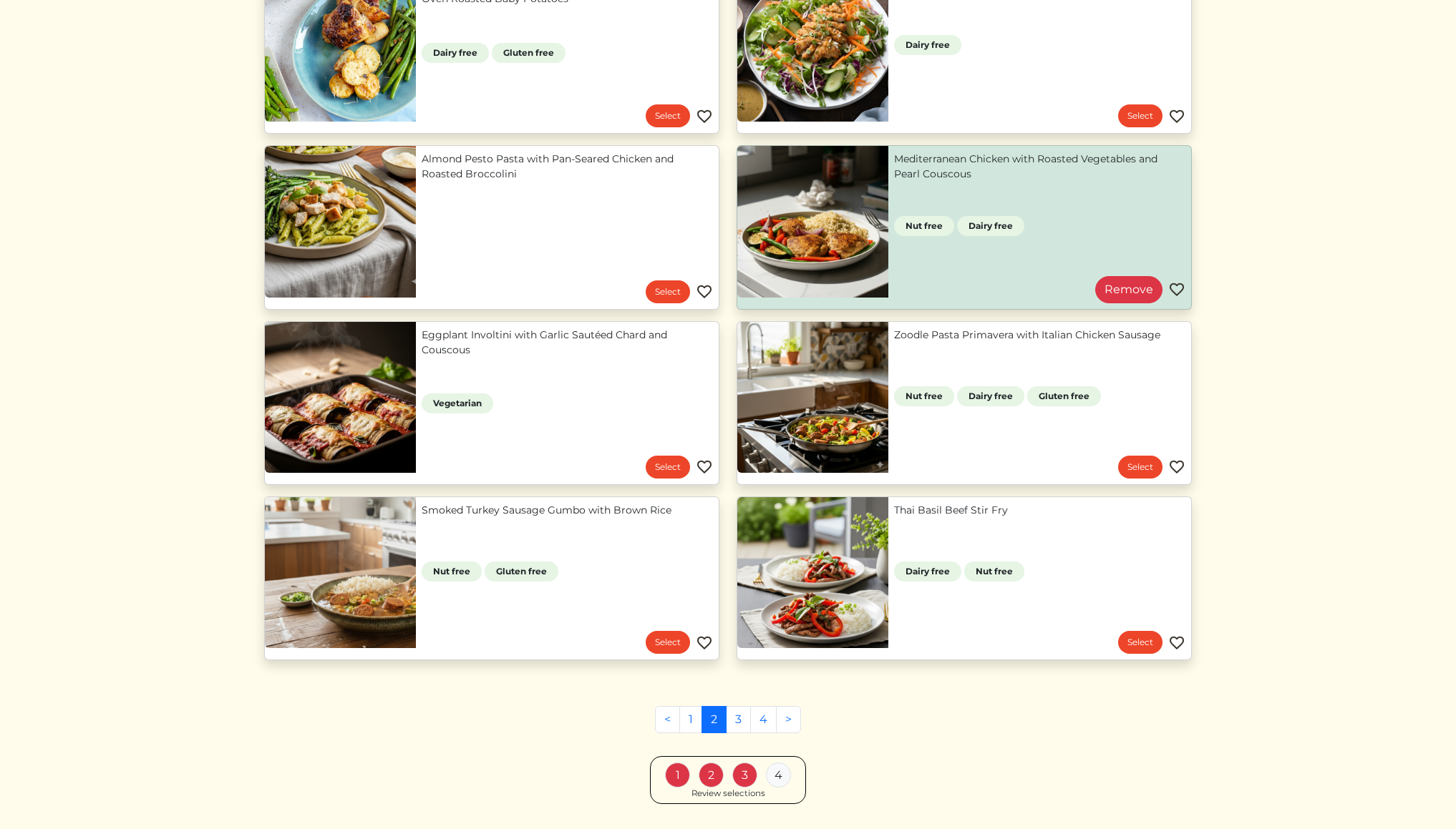
scroll to position [399, 0]
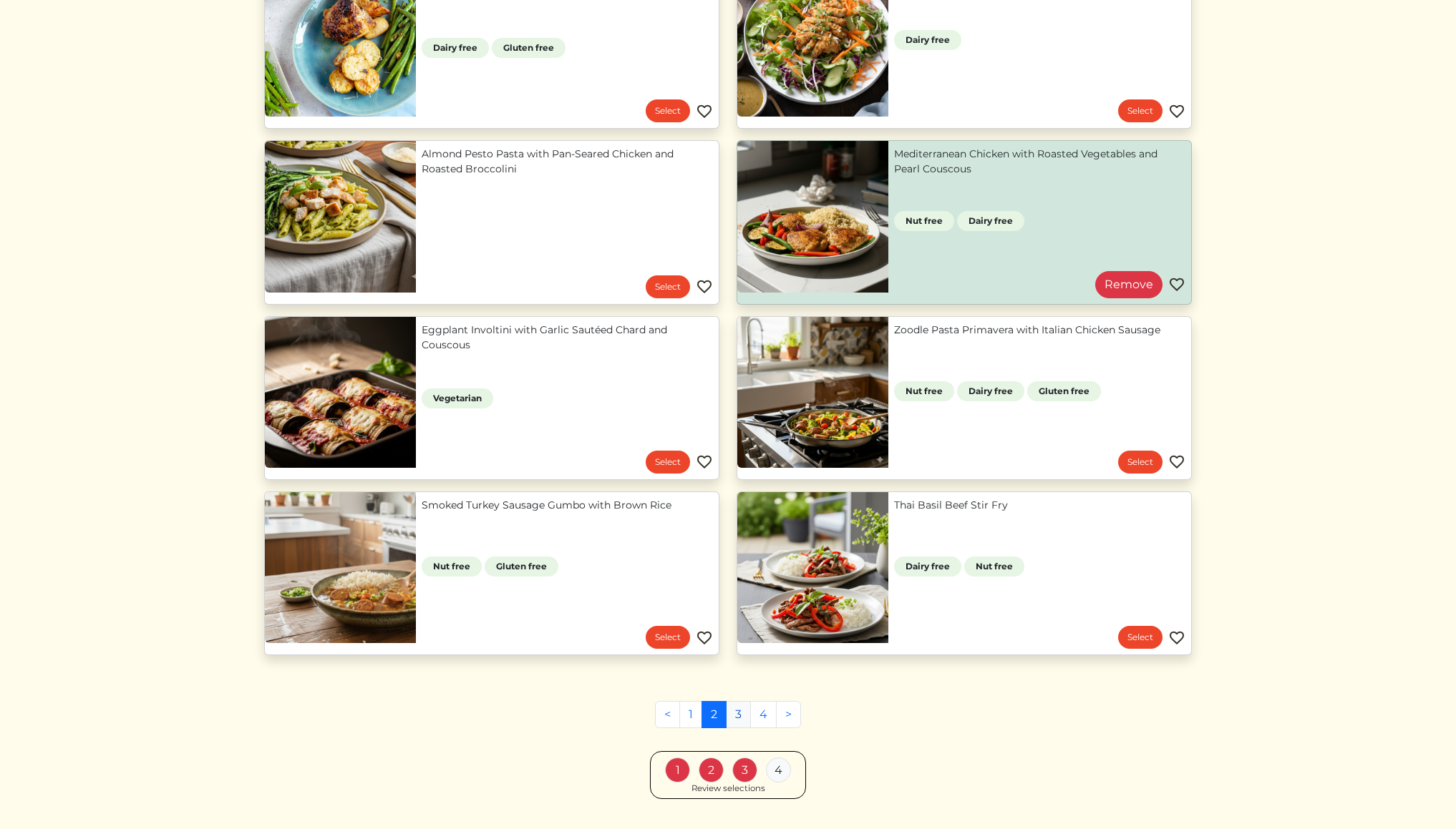
click at [736, 715] on link "3" at bounding box center [739, 715] width 25 height 27
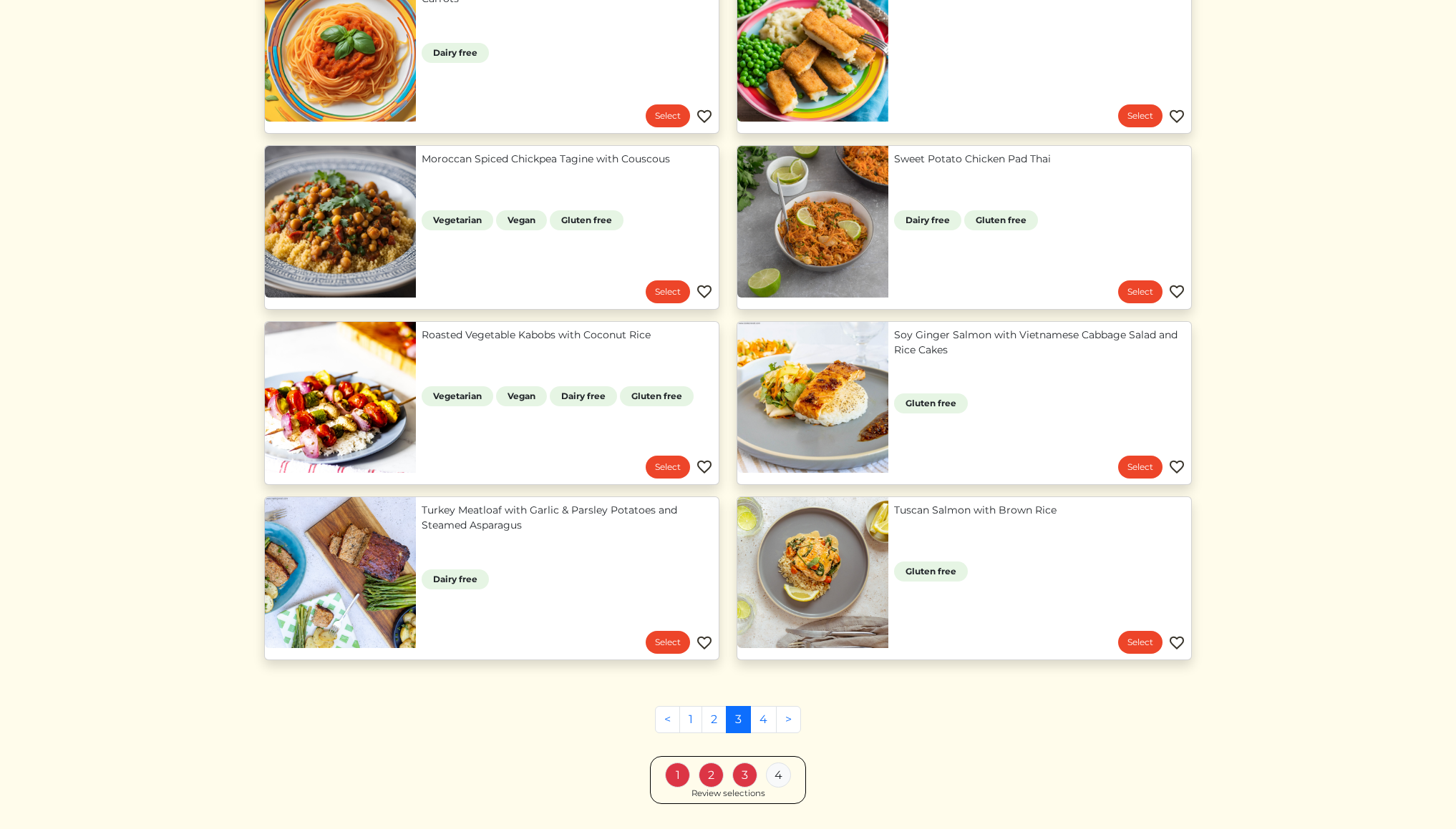
scroll to position [915, 0]
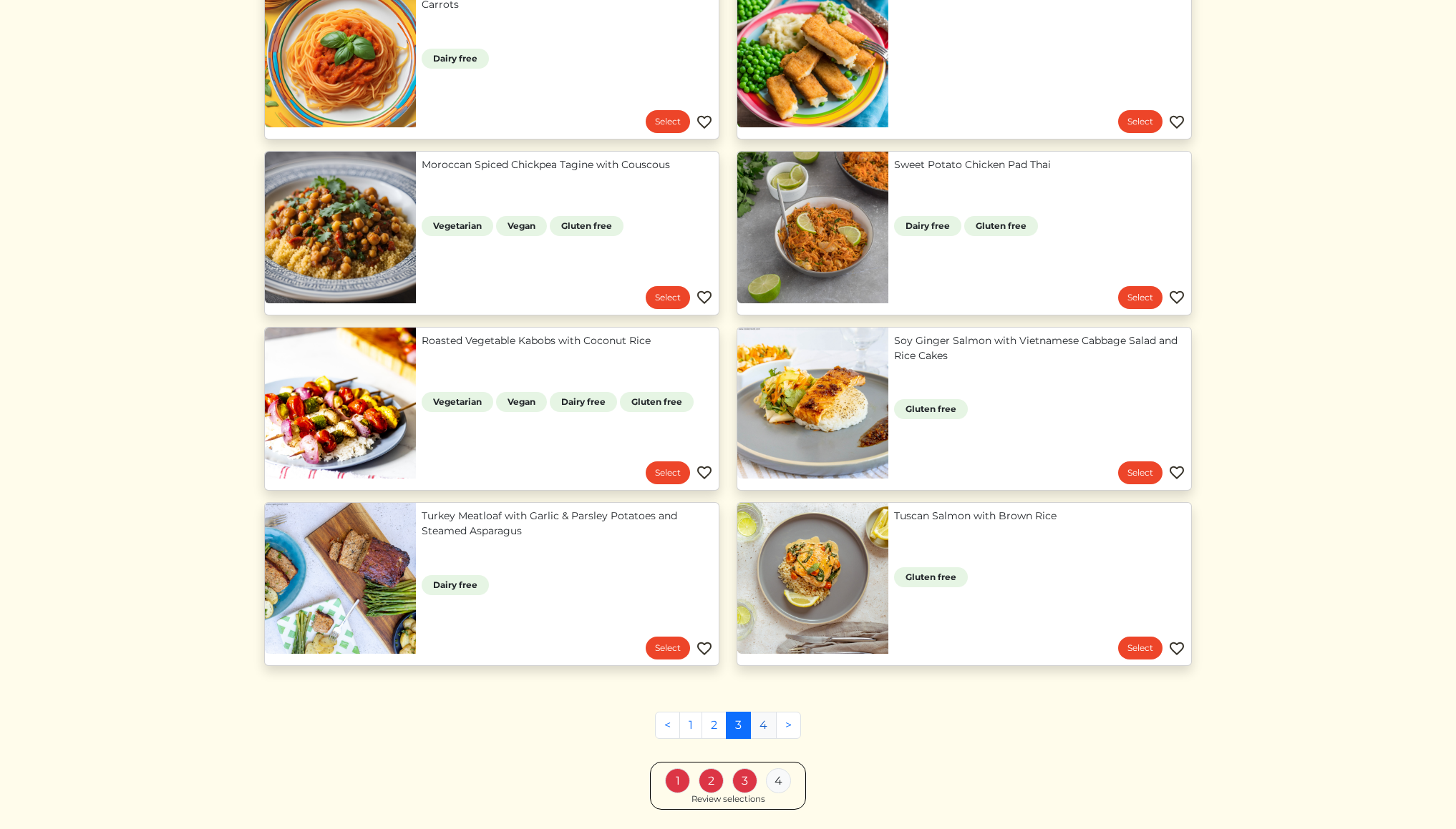
click at [763, 725] on link "4" at bounding box center [763, 725] width 26 height 27
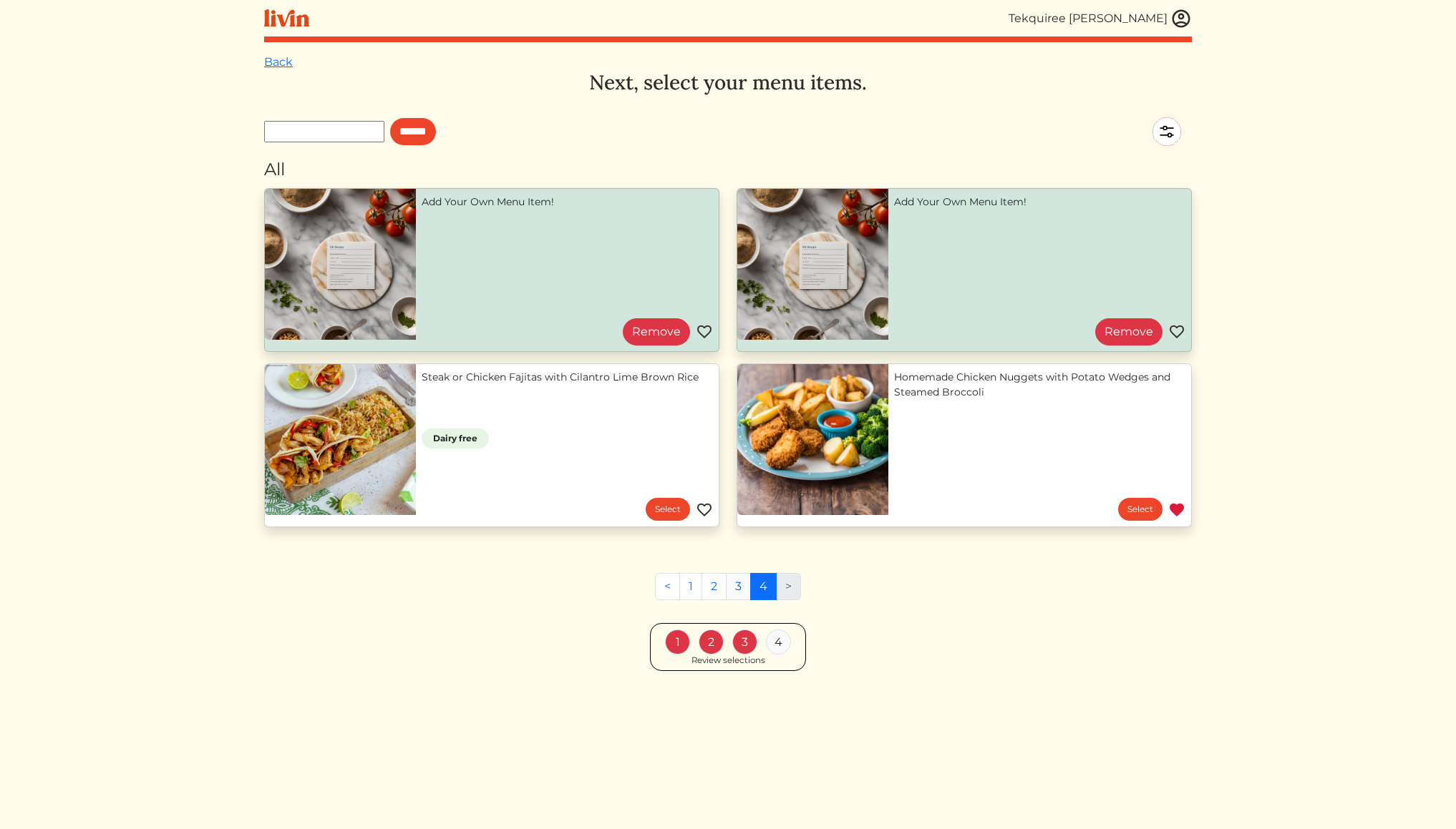
click at [739, 590] on link "3" at bounding box center [739, 587] width 25 height 27
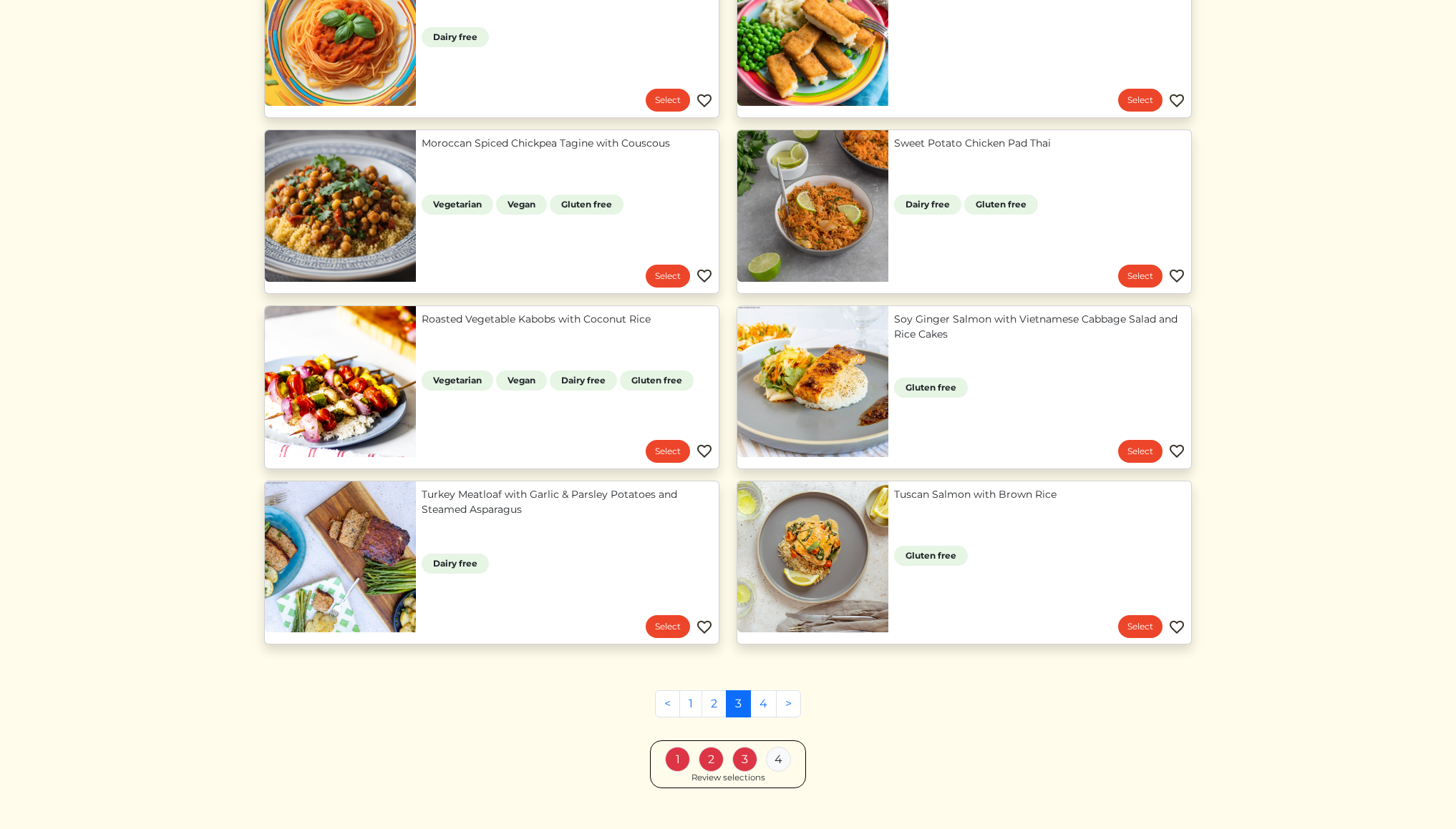
scroll to position [940, 0]
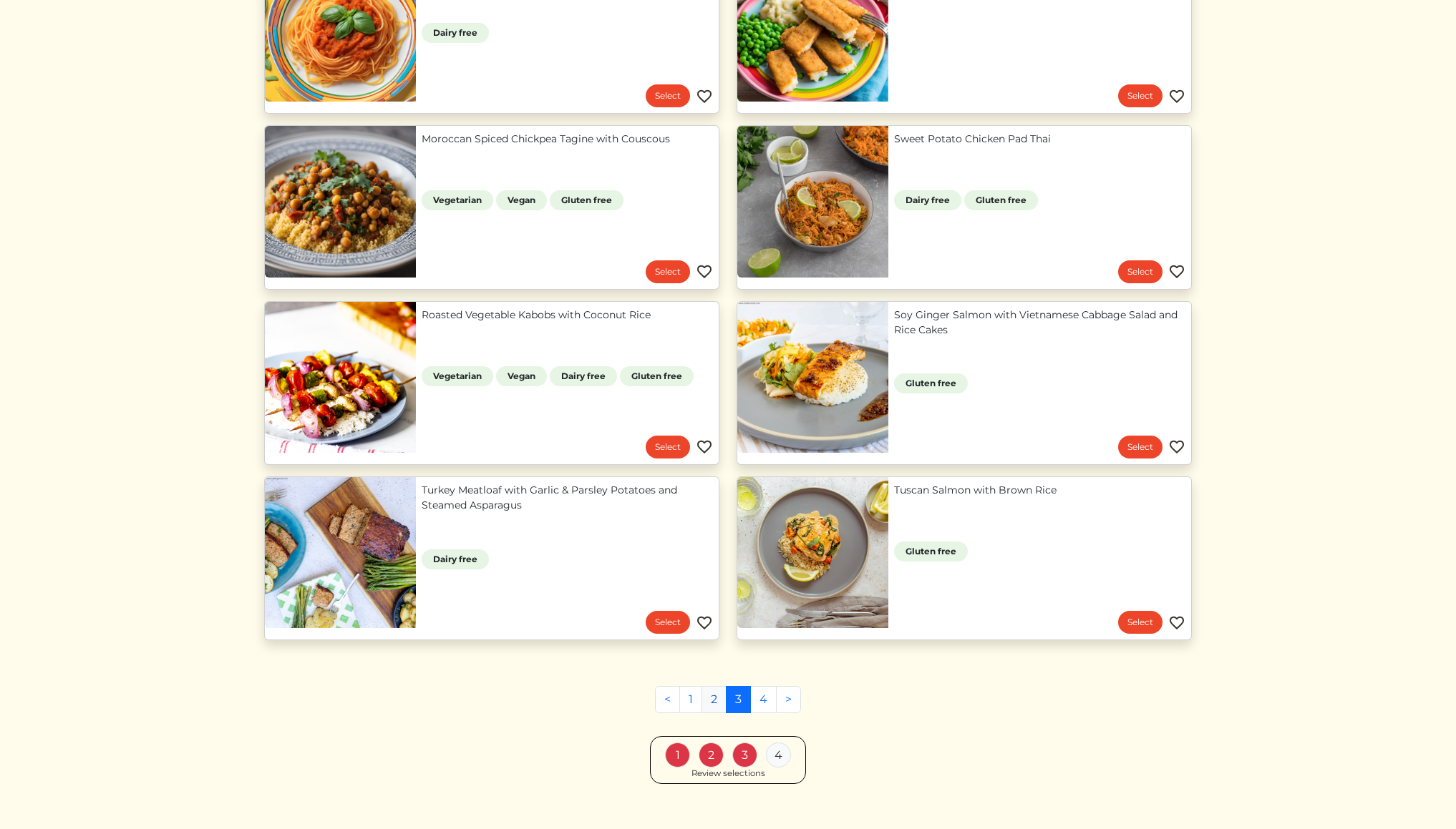
click at [710, 704] on link "2" at bounding box center [714, 699] width 25 height 27
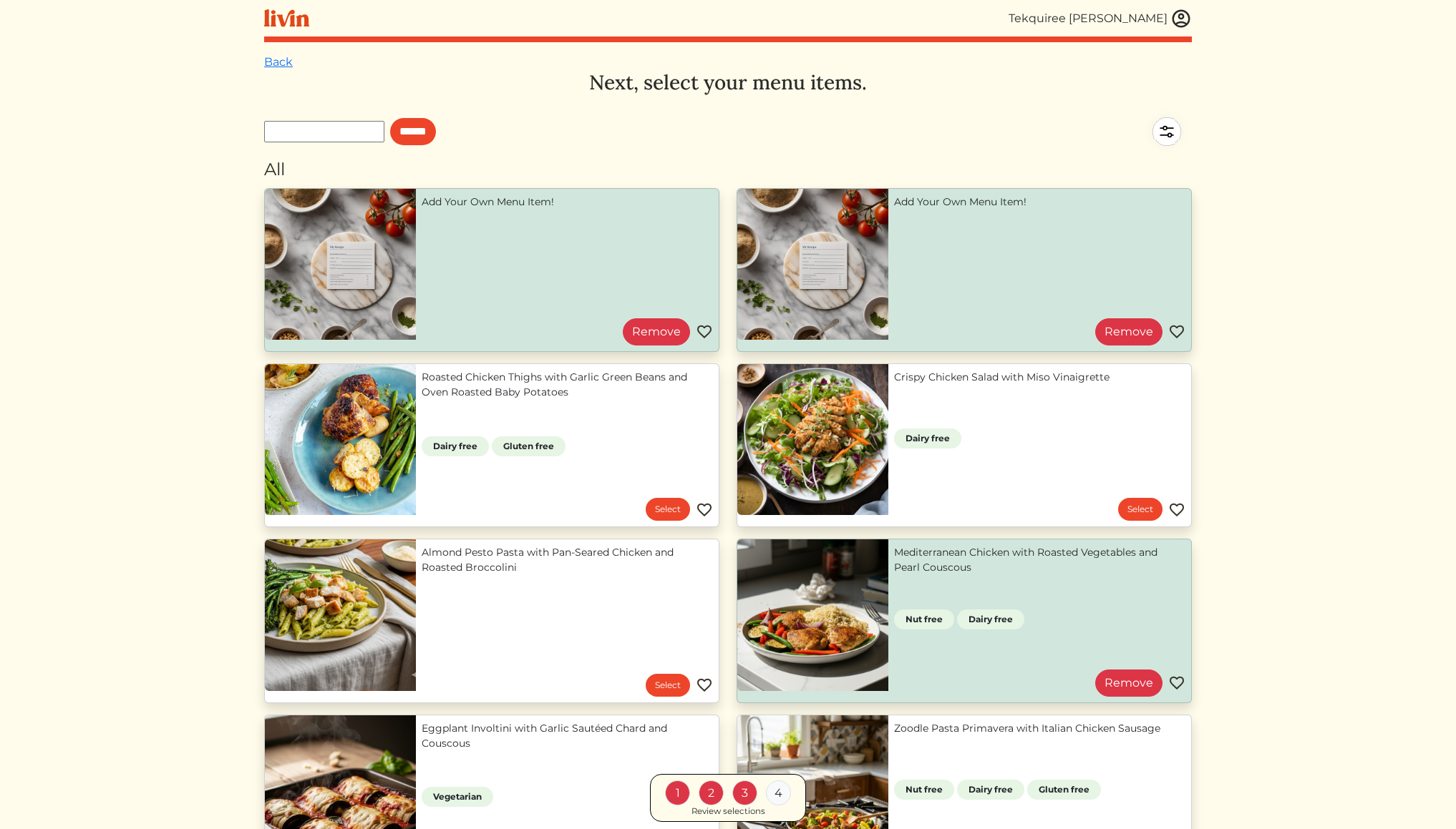
click at [781, 794] on div "4" at bounding box center [779, 794] width 25 height 25
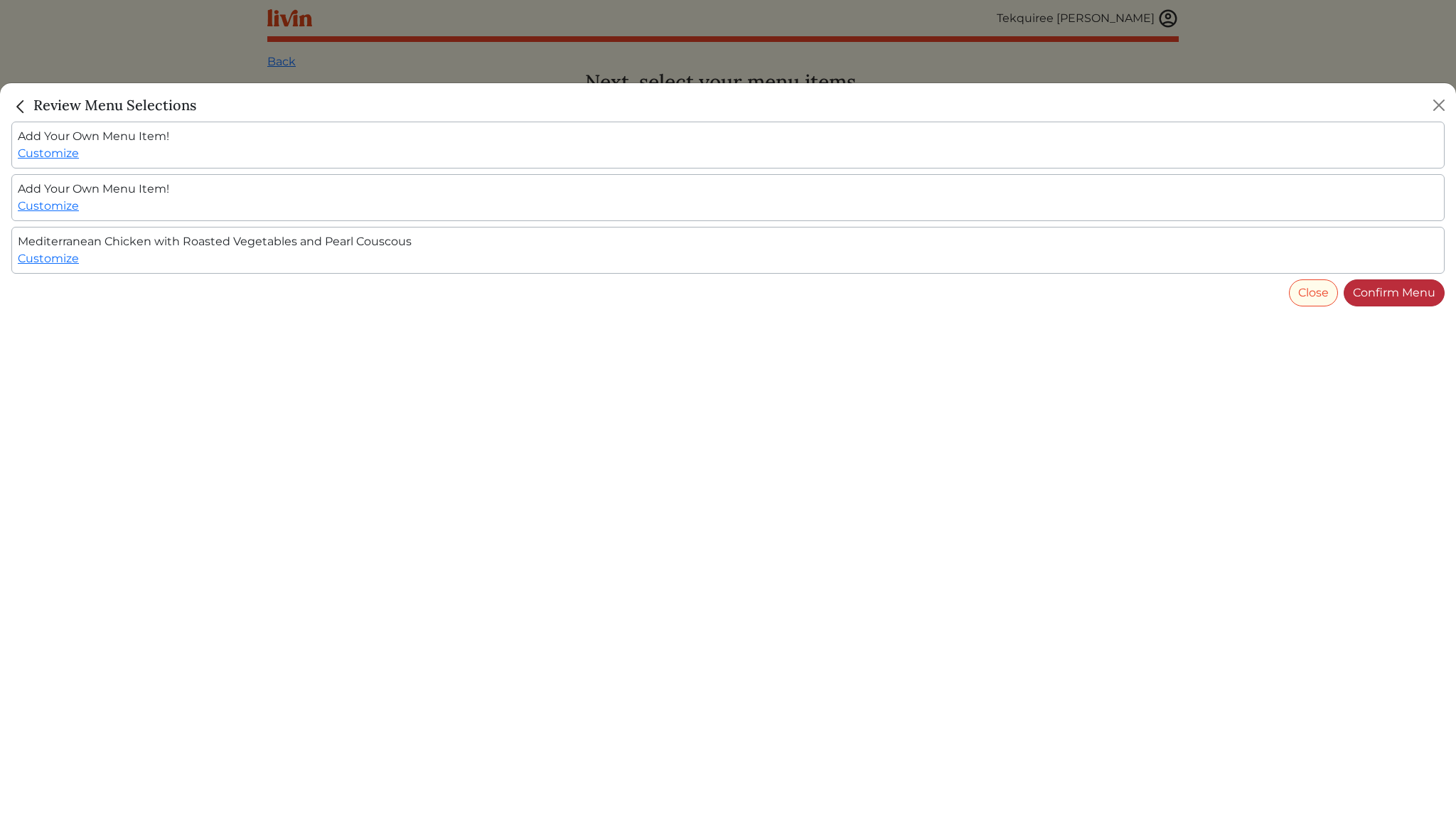
click at [1413, 299] on link "Confirm Menu" at bounding box center [1394, 293] width 101 height 27
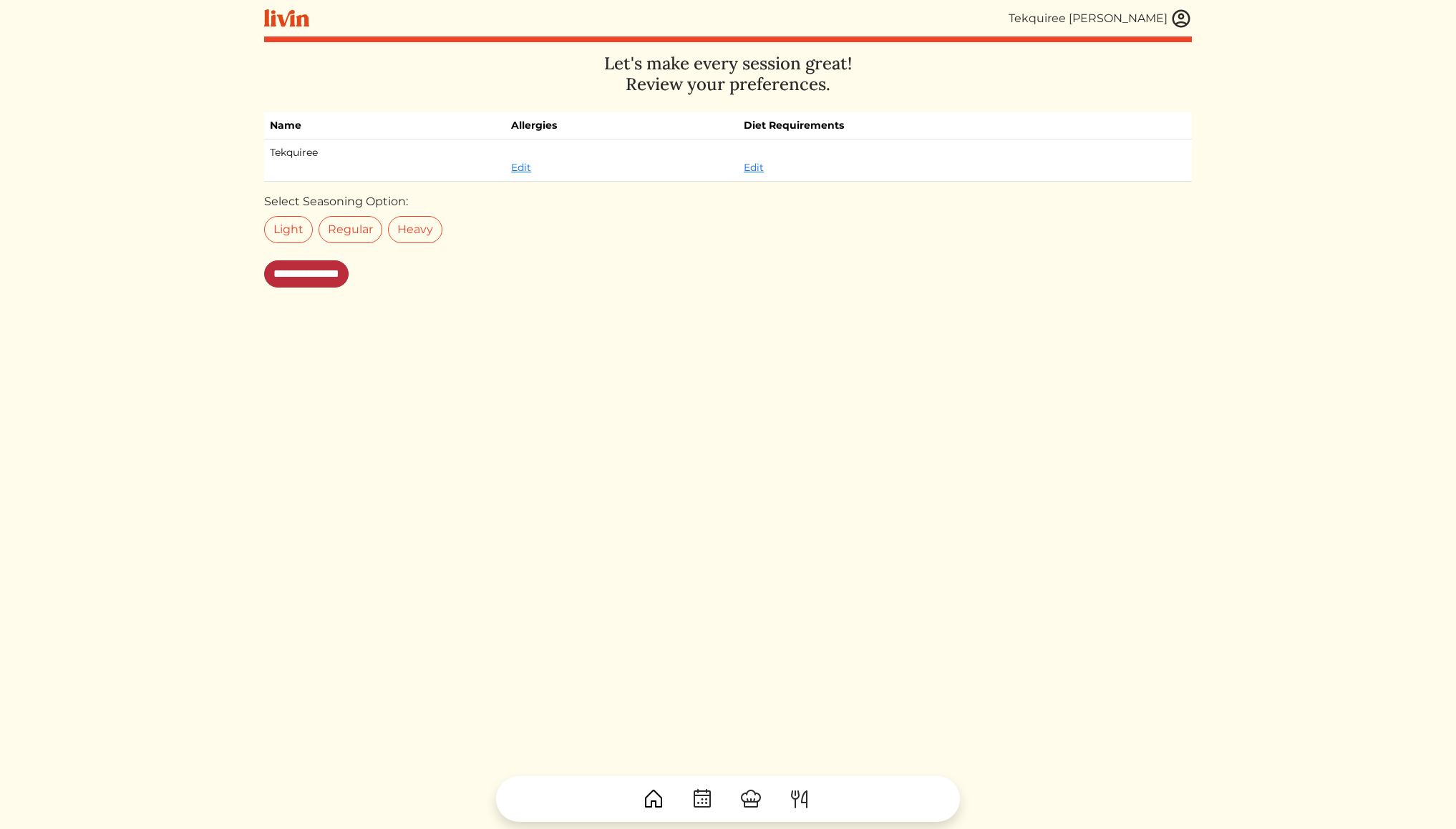
click at [318, 277] on input "**********" at bounding box center [307, 274] width 84 height 27
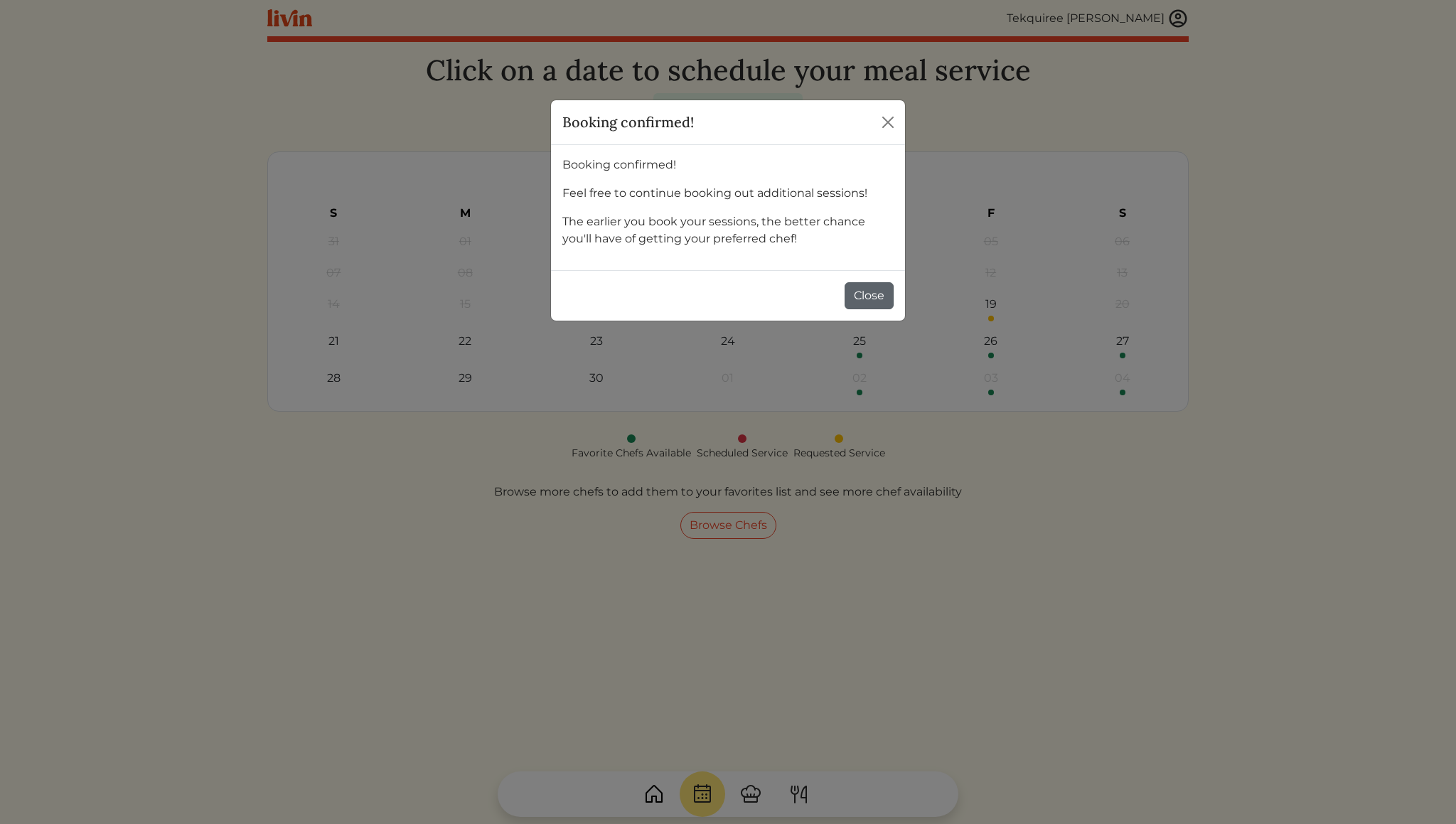
click at [876, 296] on button "Close" at bounding box center [869, 296] width 49 height 27
